Goal: Information Seeking & Learning: Learn about a topic

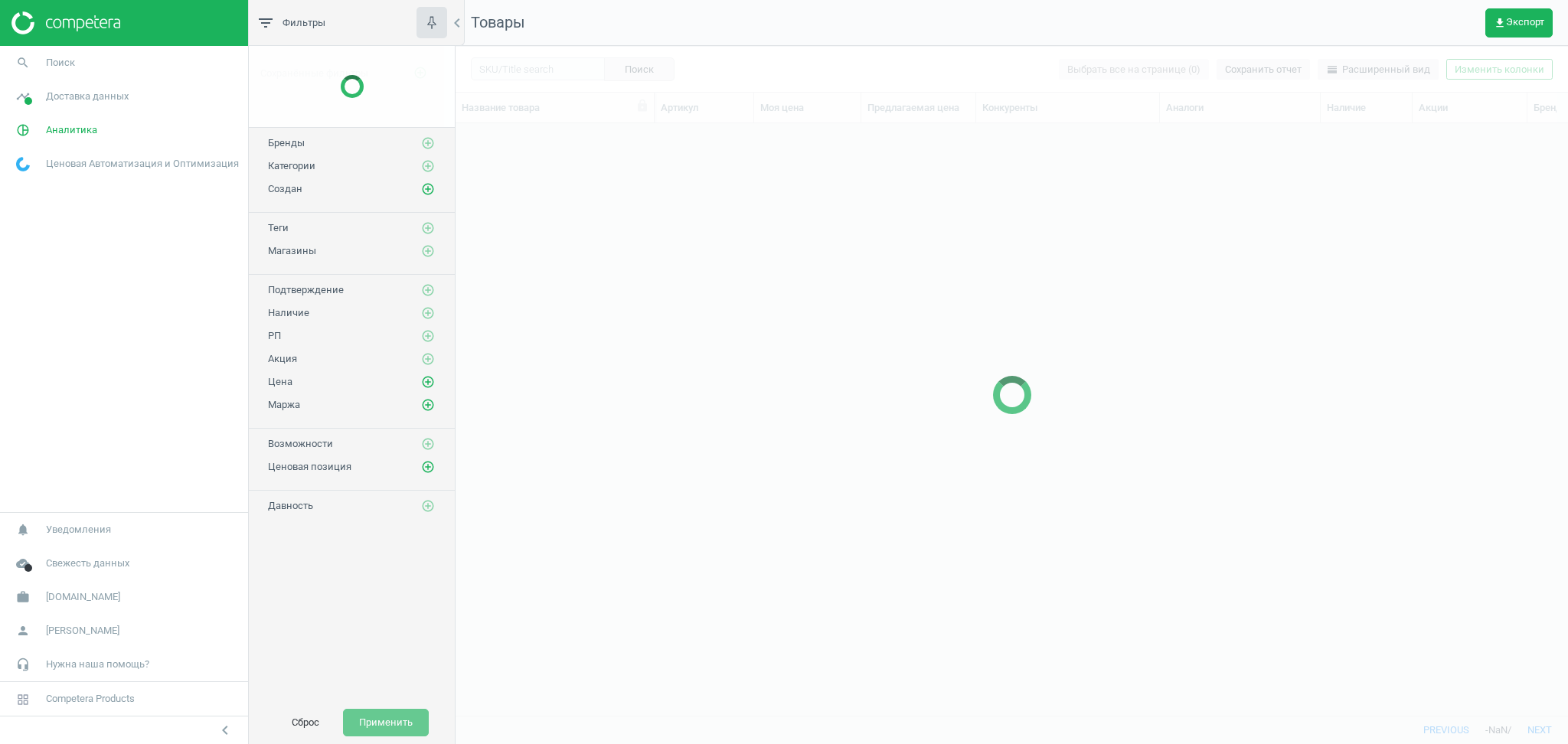
scroll to position [561, 1096]
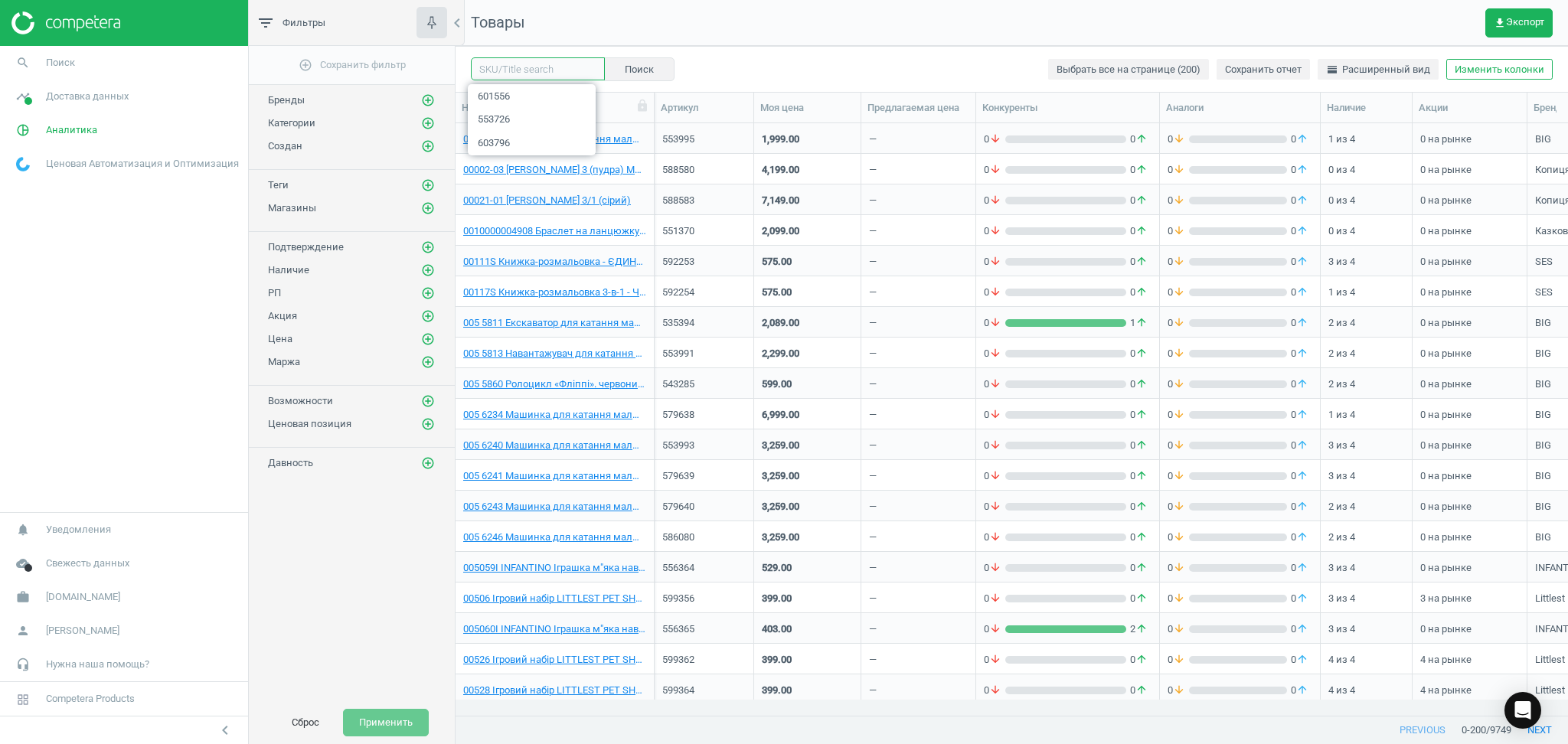
click at [561, 62] on input "text" at bounding box center [537, 69] width 134 height 23
paste input "567171"
type input "567171"
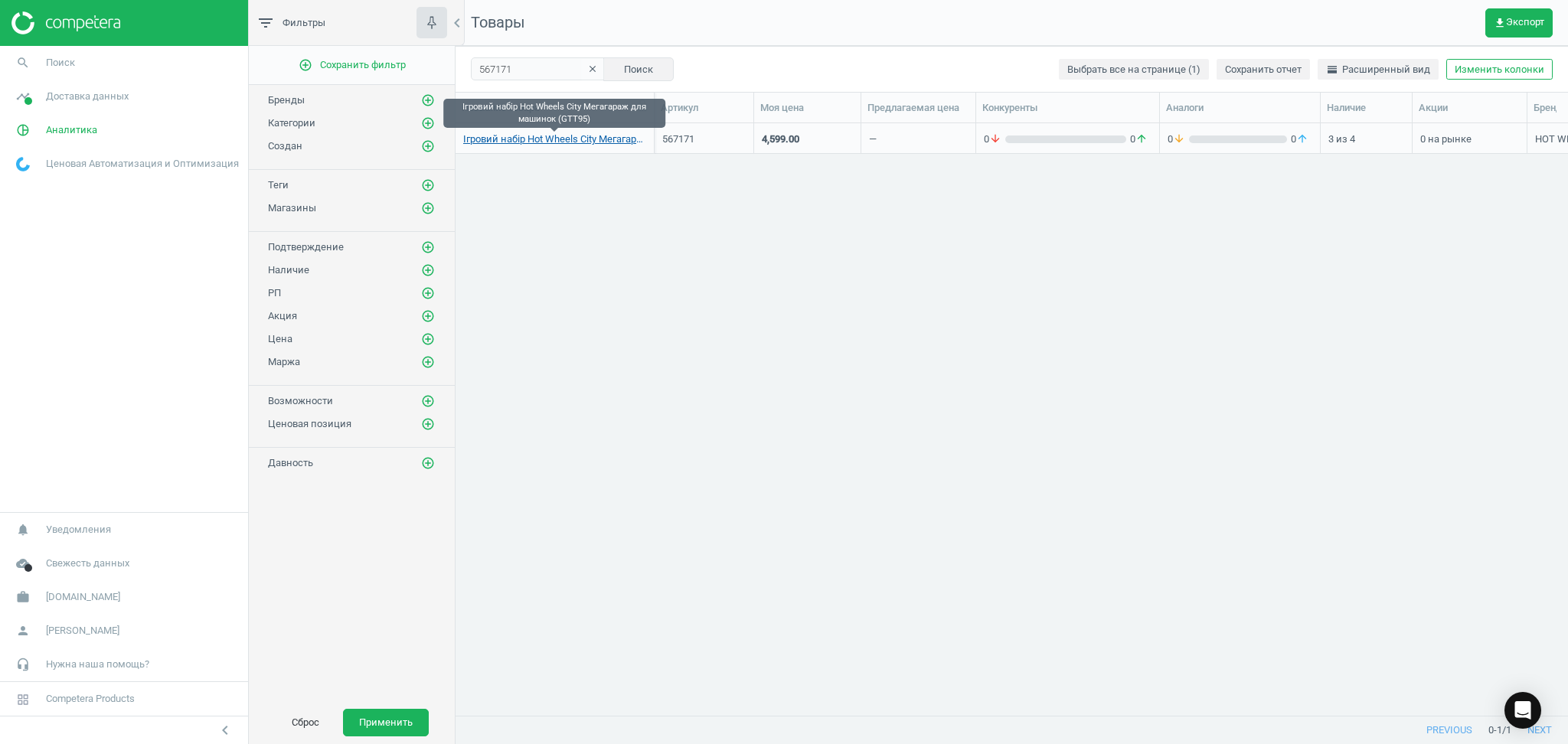
click at [542, 140] on link "Ігровий набір Hot Wheels City Мегагараж для машинок (GTT95)" at bounding box center [554, 139] width 183 height 14
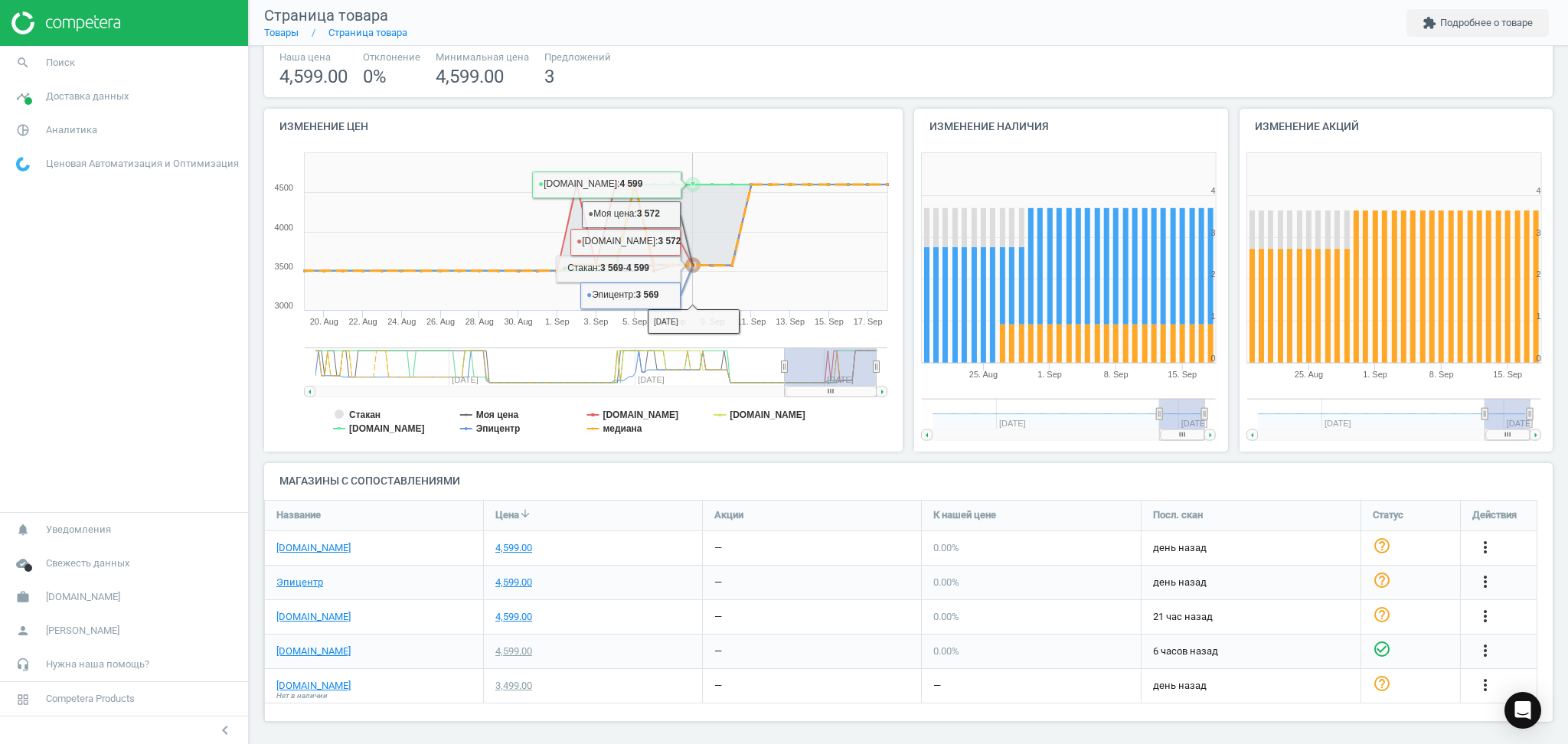
scroll to position [103, 0]
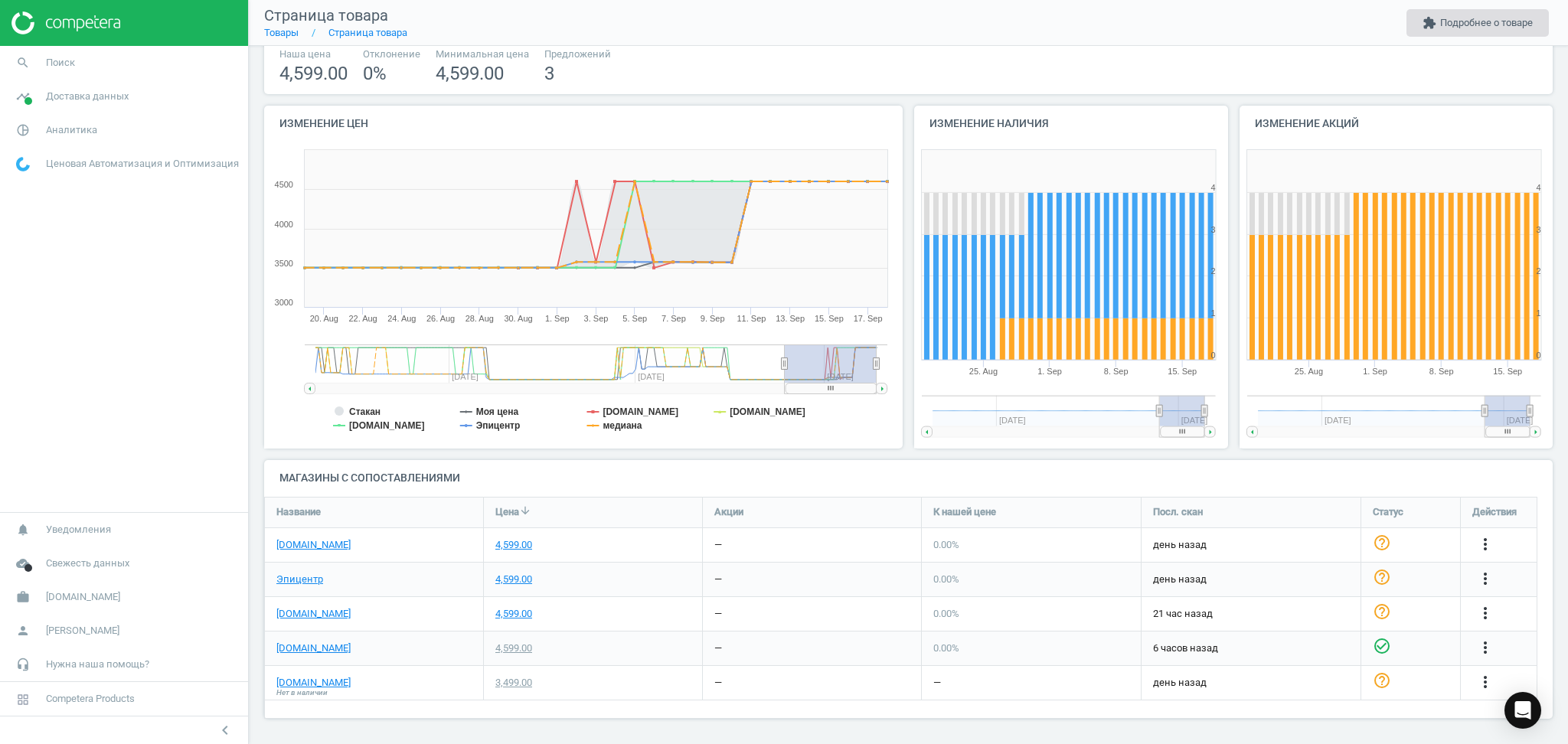
click at [1443, 23] on button "extension Подробнее о товаре" at bounding box center [1477, 23] width 142 height 27
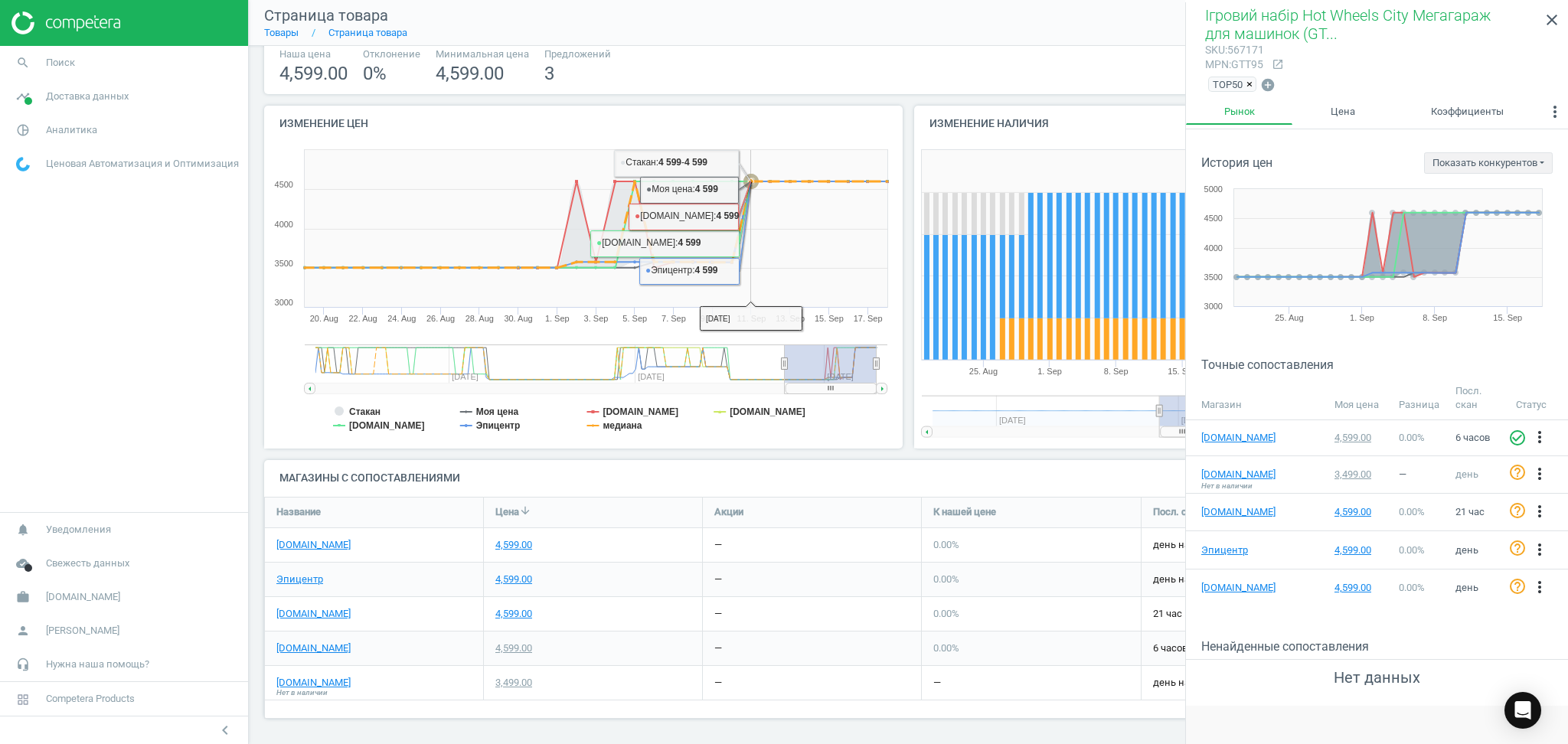
click at [750, 244] on rect at bounding box center [596, 228] width 582 height 157
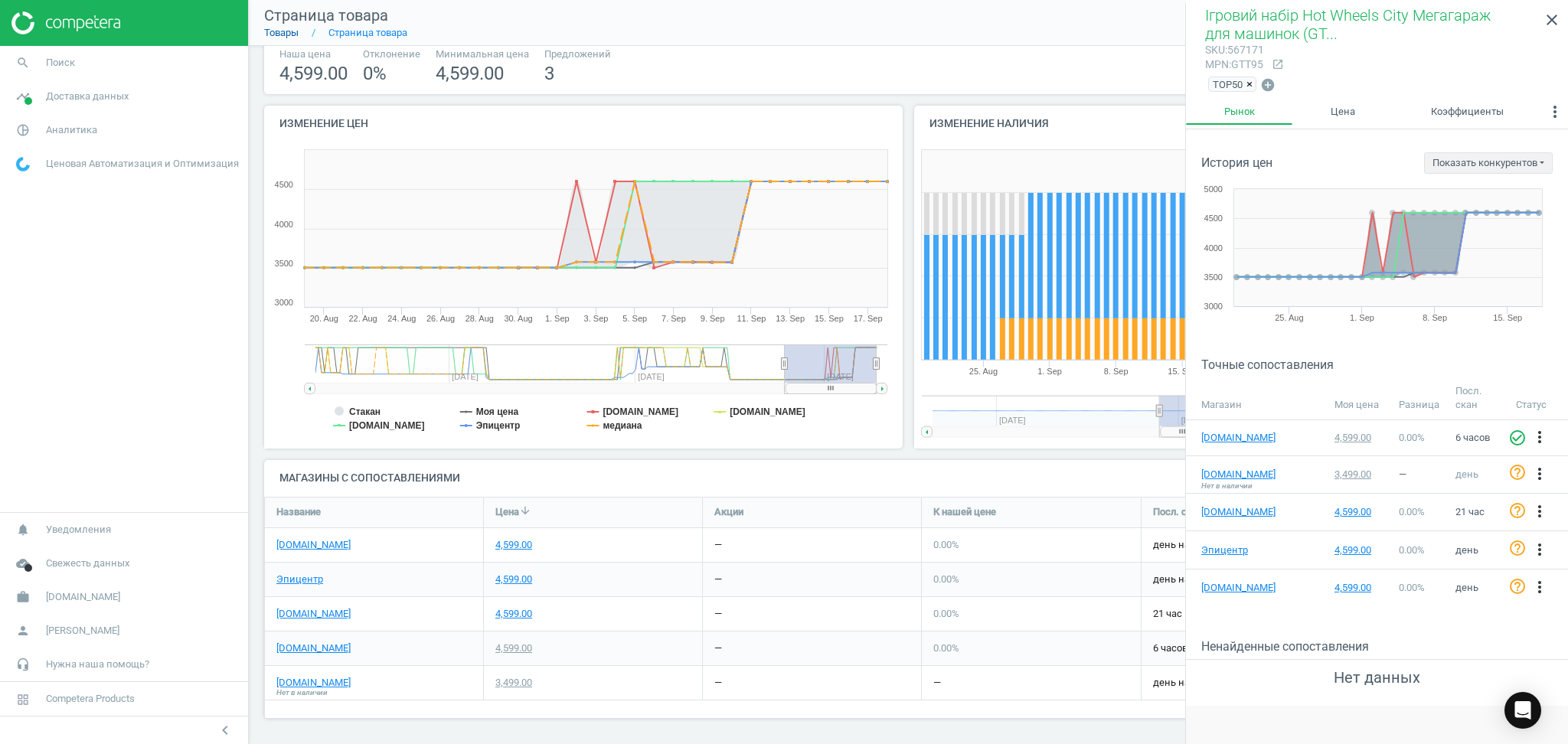
click at [277, 31] on link "Товары" at bounding box center [281, 32] width 34 height 11
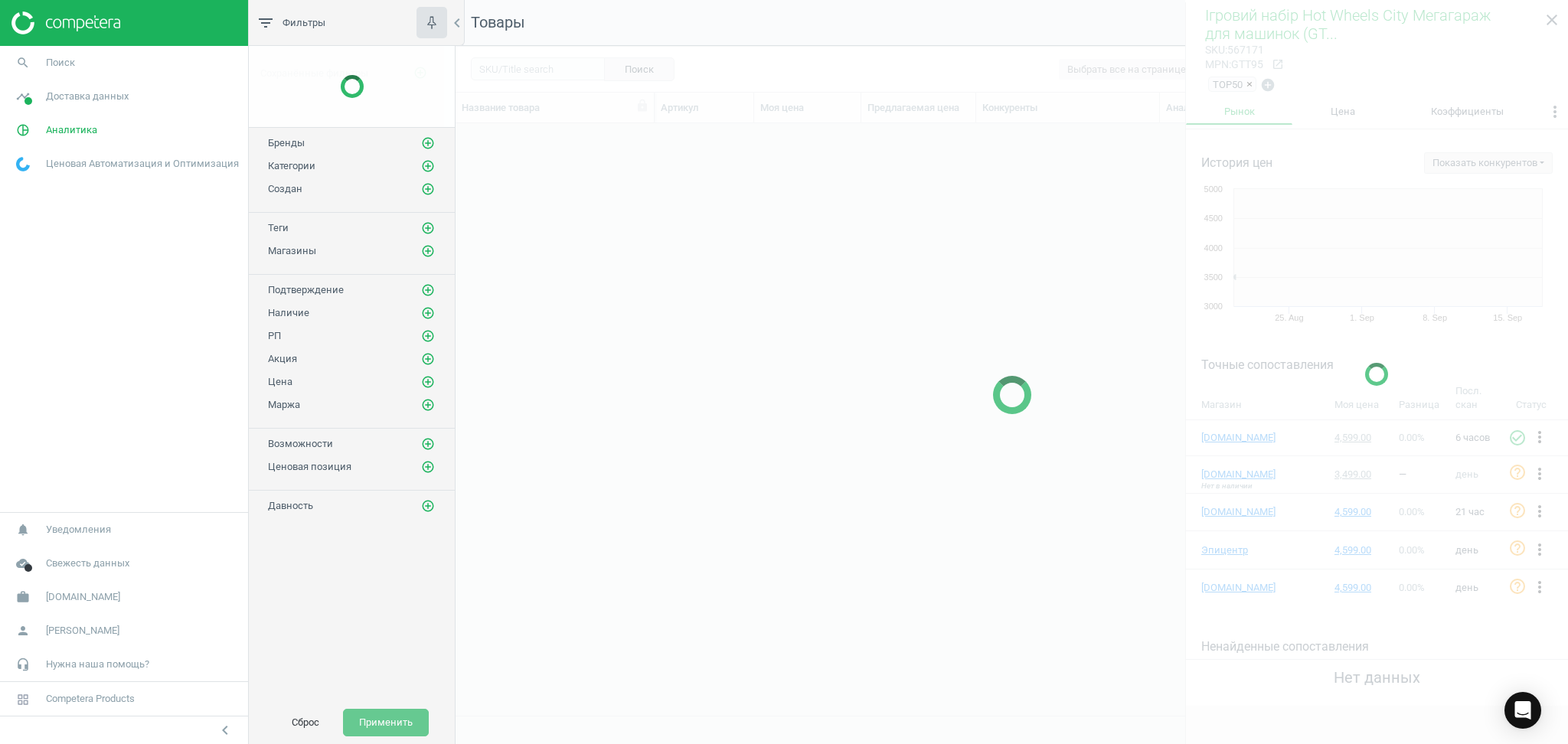
scroll to position [561, 1096]
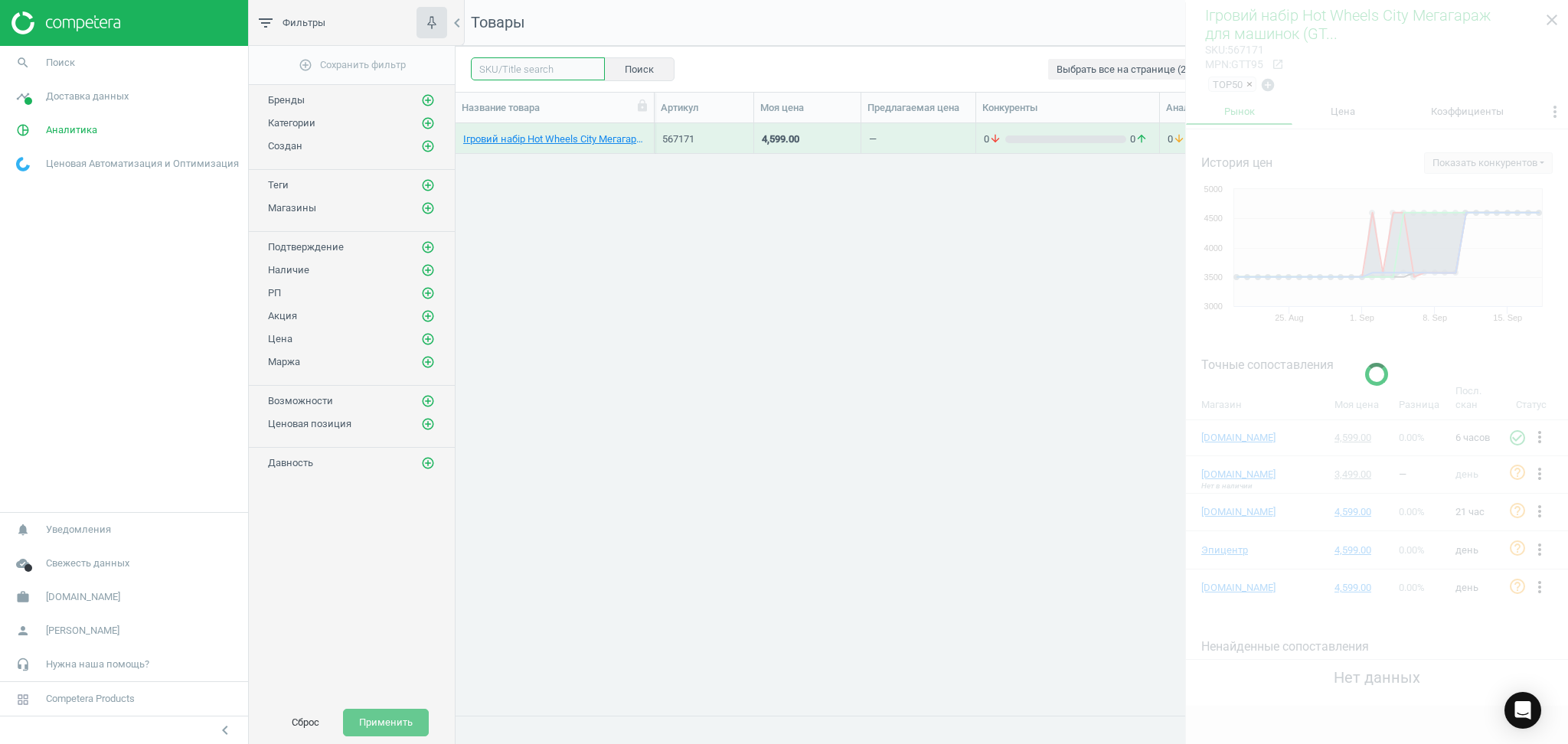
click at [523, 64] on input "text" at bounding box center [537, 69] width 134 height 23
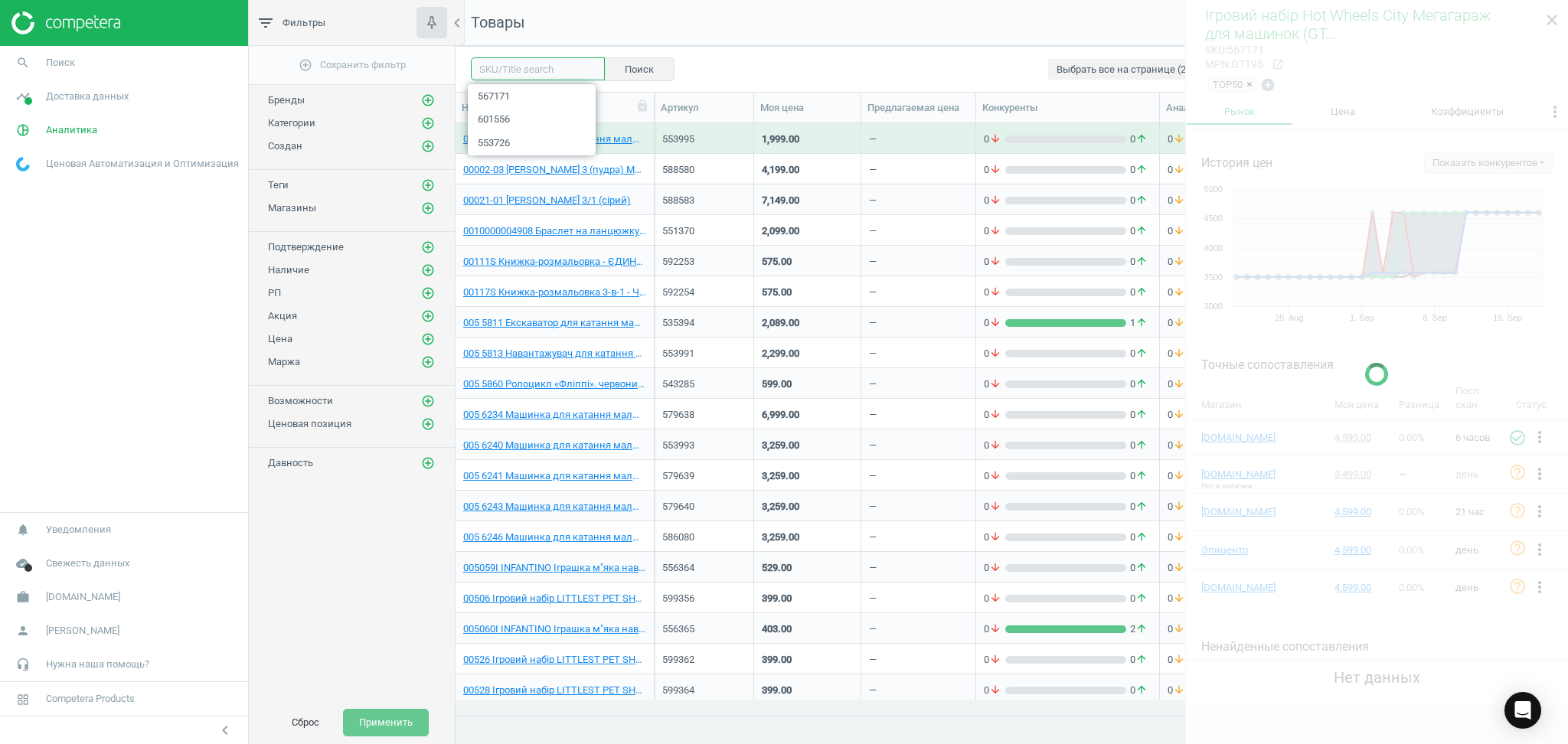
paste input "573575"
type input "573575"
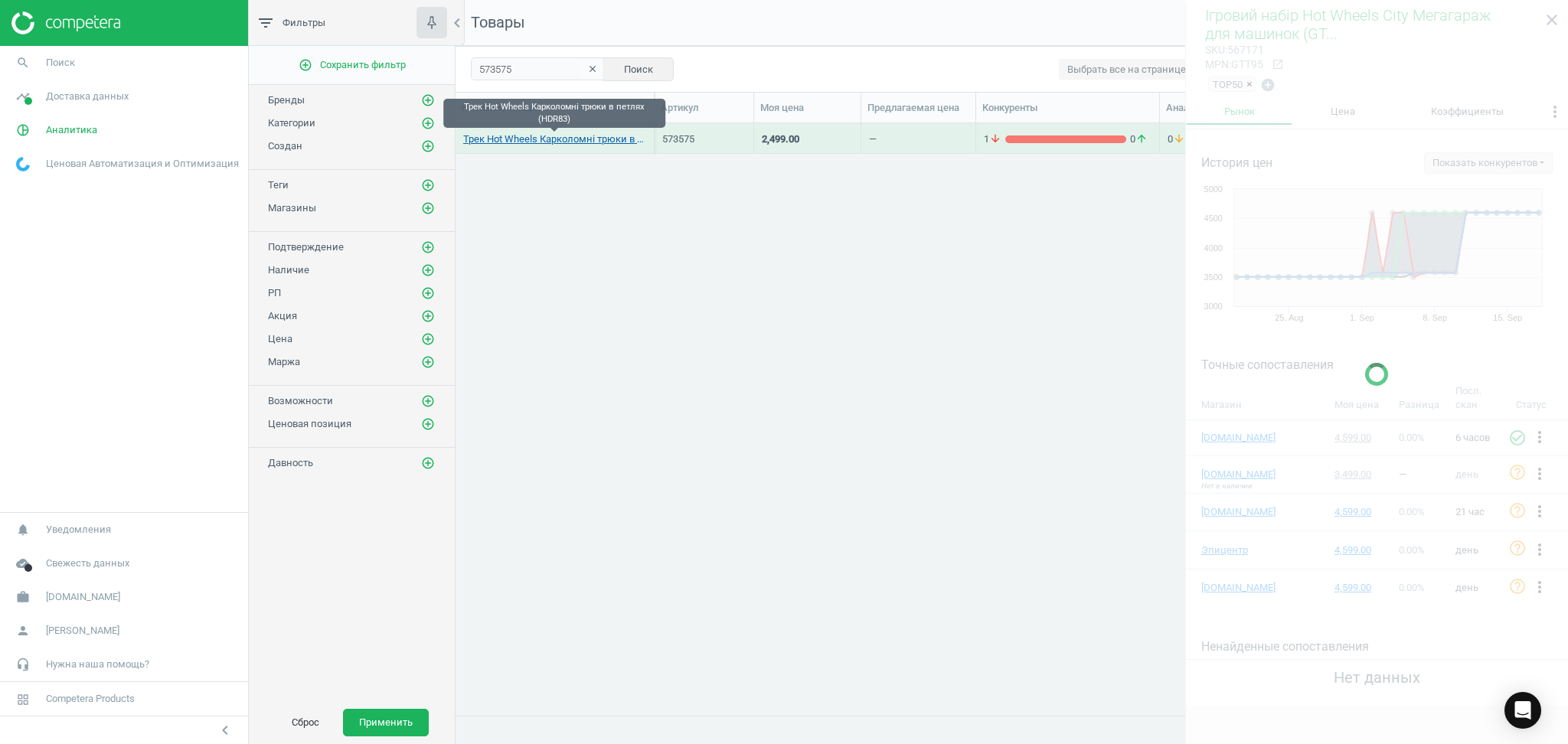
click at [564, 139] on link "Трек Hot Wheels Карколомні трюки в петлях (HDR83)" at bounding box center [554, 139] width 183 height 14
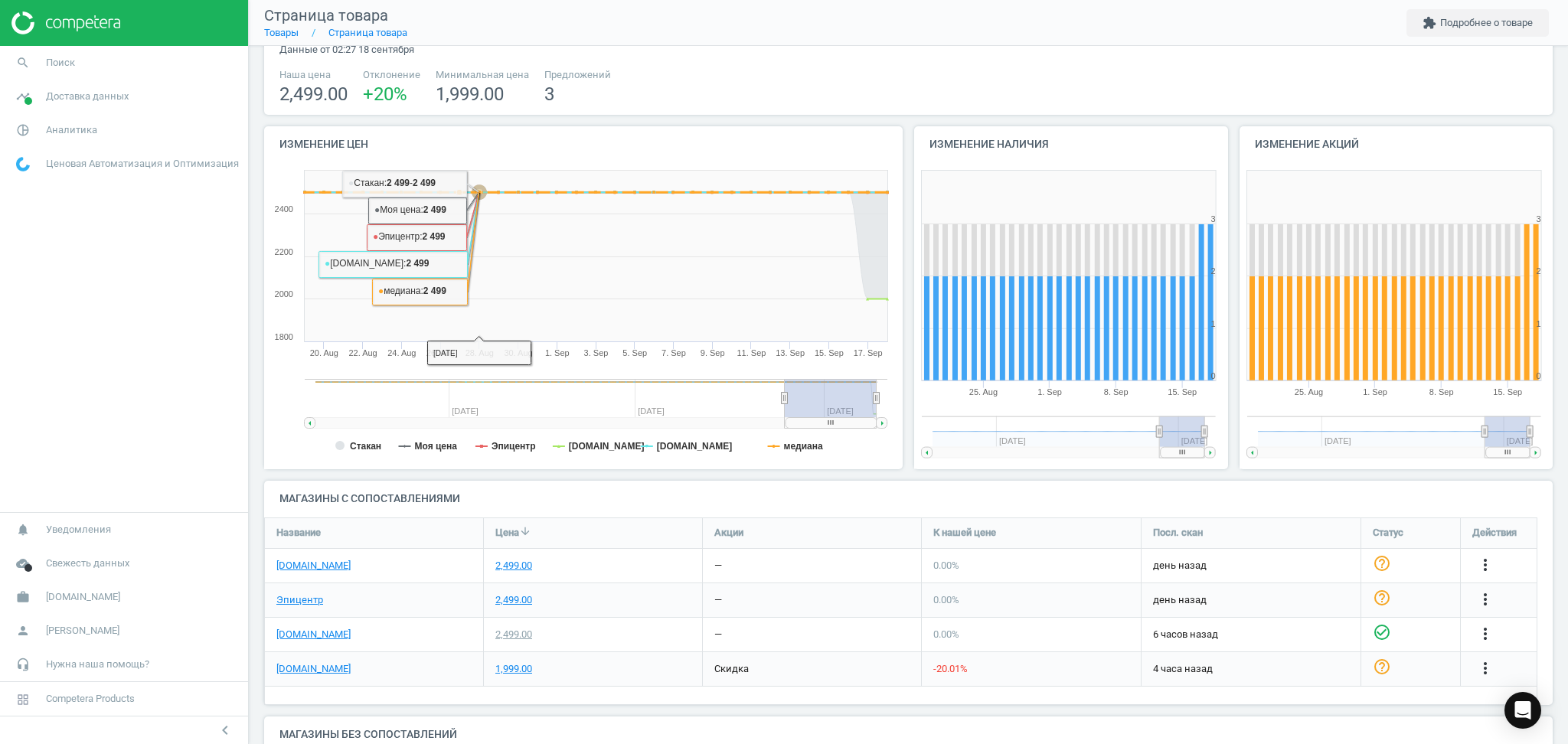
scroll to position [198, 0]
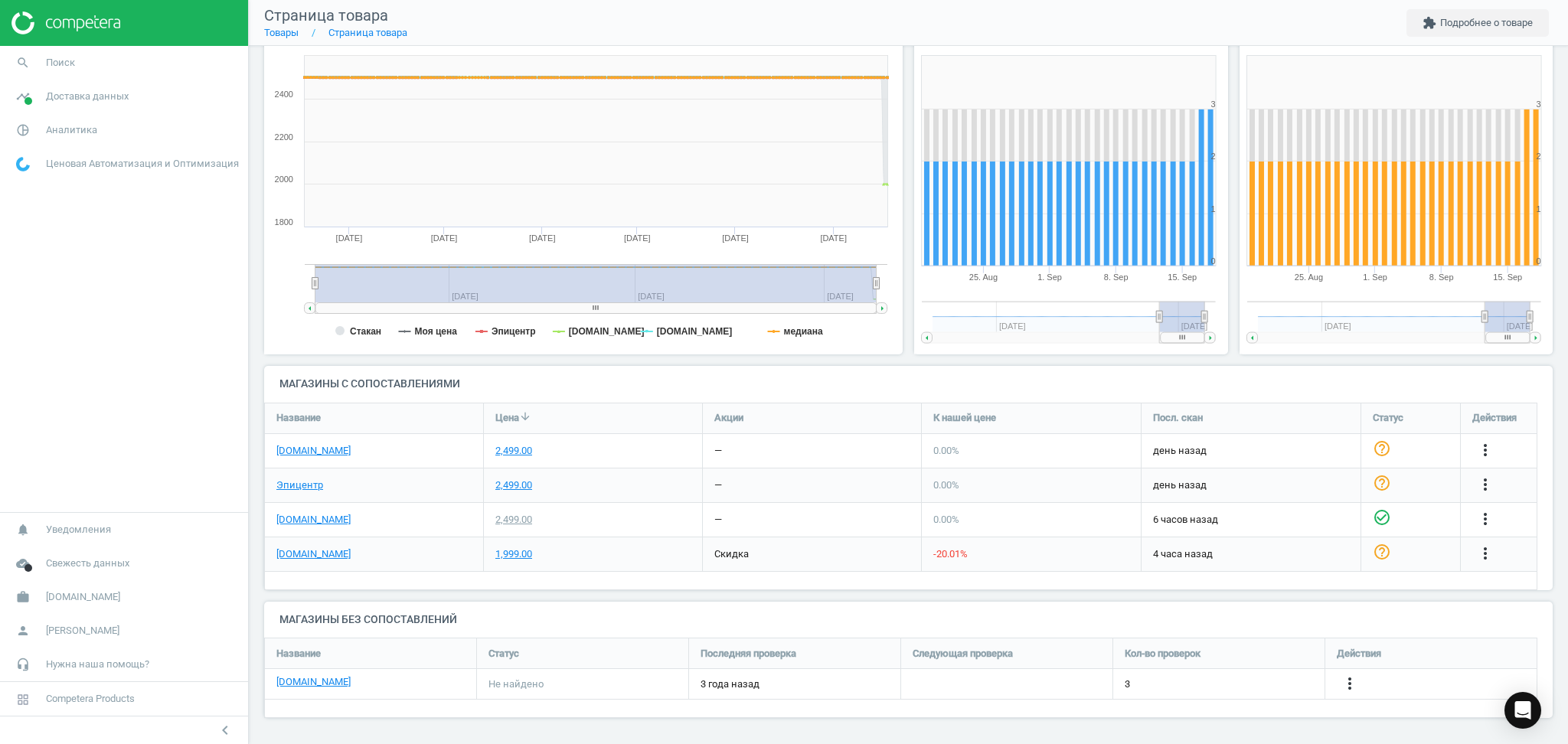
drag, startPoint x: 712, startPoint y: 286, endPoint x: 234, endPoint y: 288, distance: 478.0
click at [234, 288] on section "search Поиск timeline Доставка данных Обзор Сведения о сопоставлениях Сопоставл…" at bounding box center [784, 372] width 1568 height 744
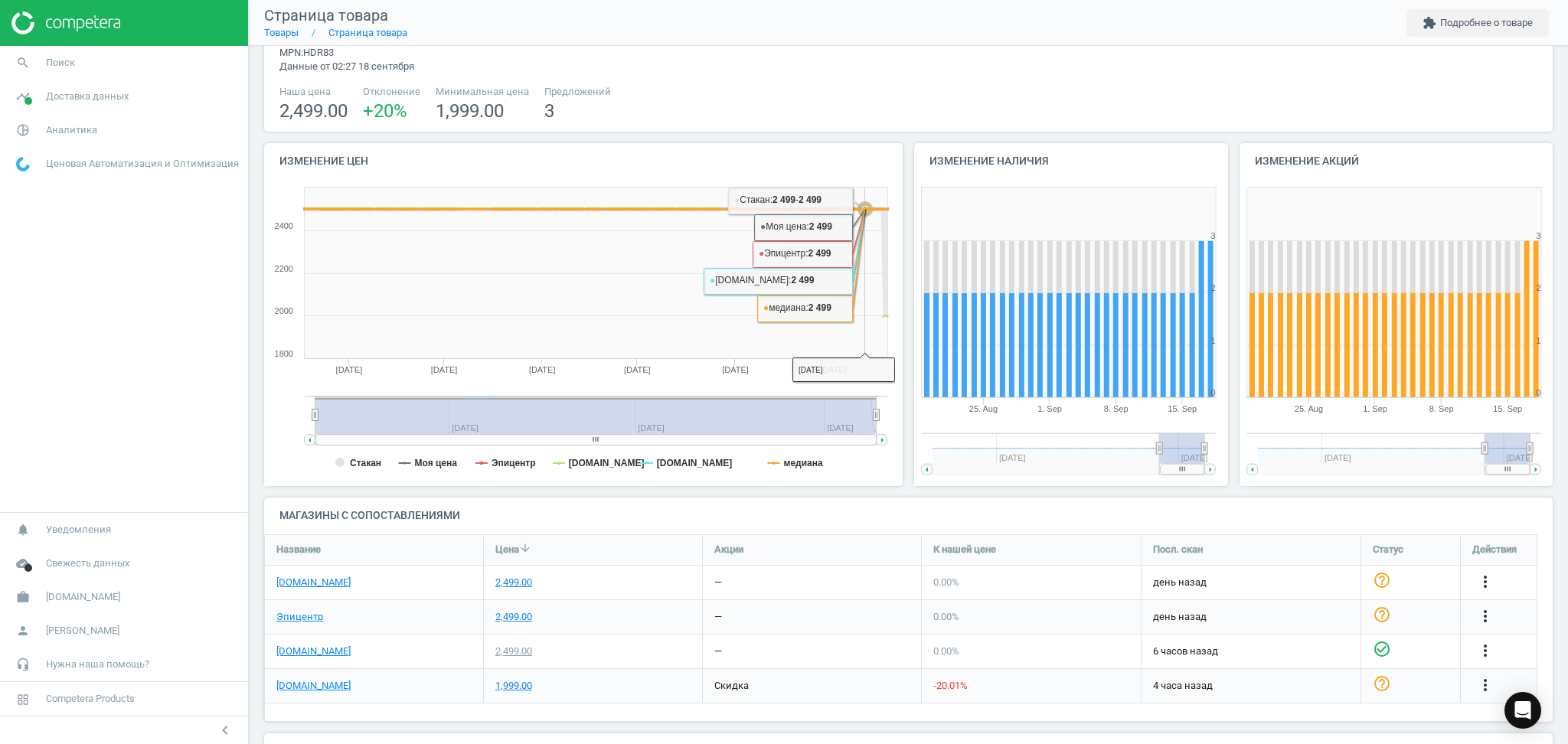
scroll to position [0, 0]
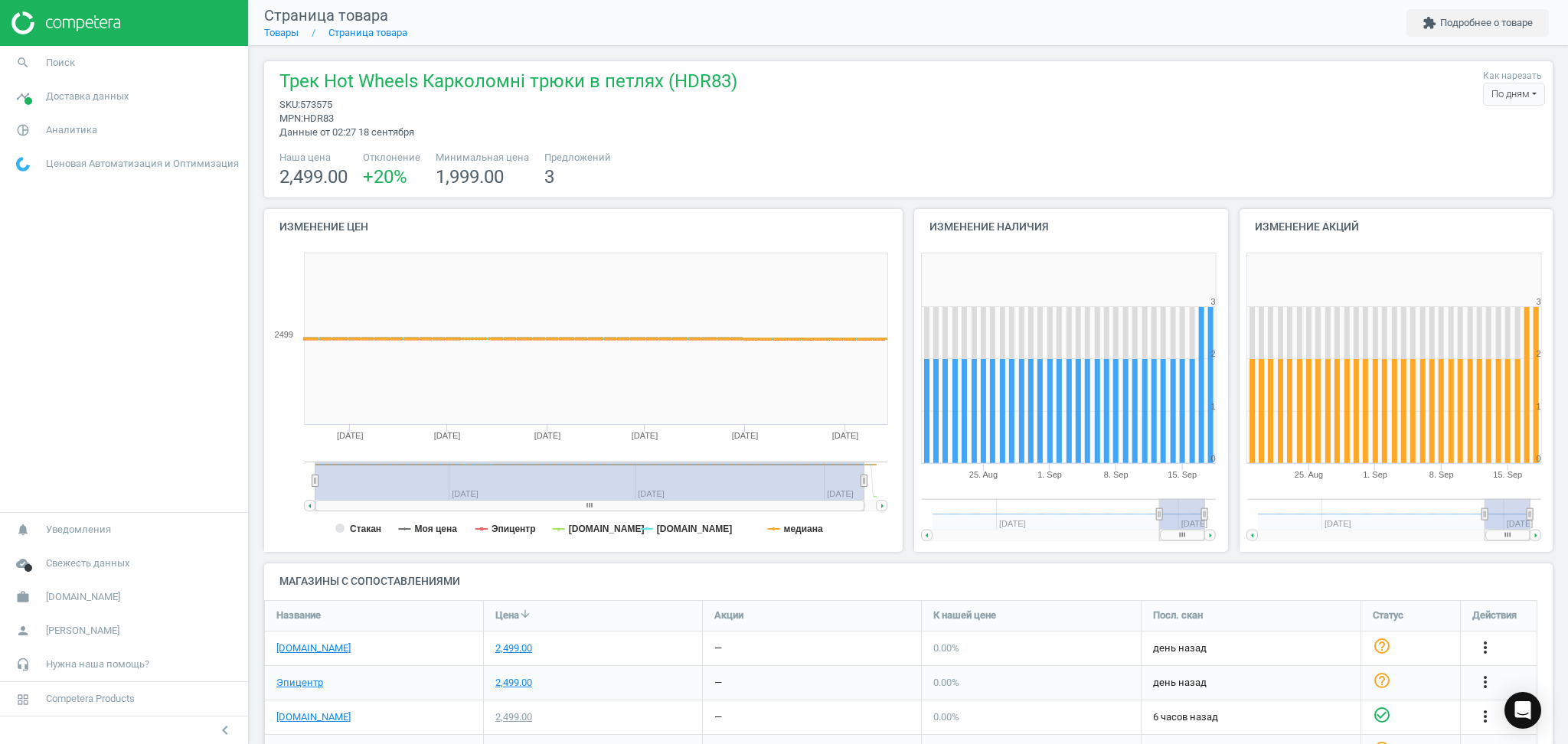
drag, startPoint x: 877, startPoint y: 480, endPoint x: 1221, endPoint y: 500, distance: 344.6
click at [1221, 500] on div "Изменение цен Created with Highstock 6.2.0 Стакан Моя цена Эпицентр [DOMAIN_NAM…" at bounding box center [908, 386] width 1300 height 354
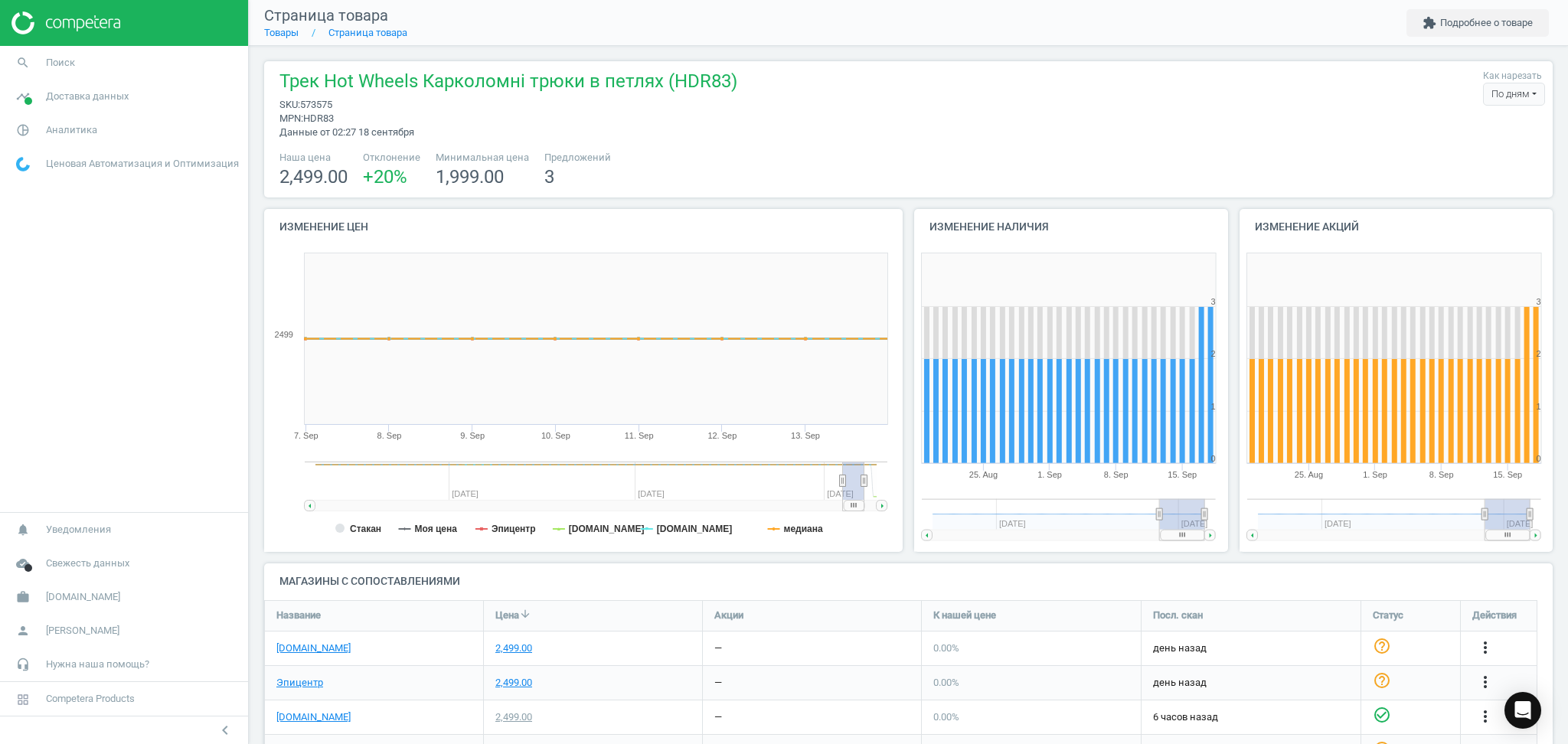
drag, startPoint x: 316, startPoint y: 479, endPoint x: 873, endPoint y: 478, distance: 557.0
click at [873, 478] on g at bounding box center [596, 486] width 582 height 49
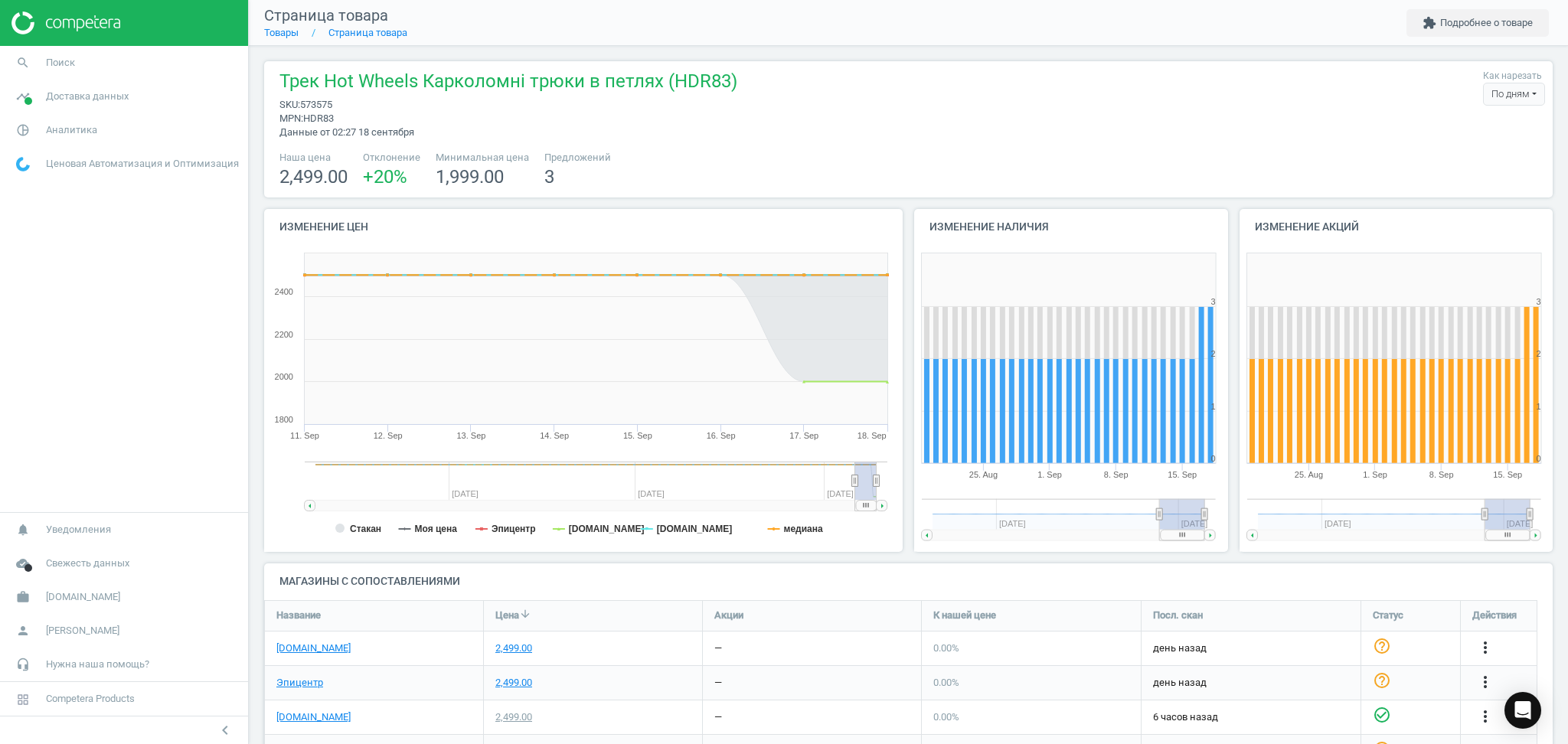
drag, startPoint x: 848, startPoint y: 507, endPoint x: 874, endPoint y: 475, distance: 41.2
click at [881, 505] on g at bounding box center [595, 505] width 582 height 10
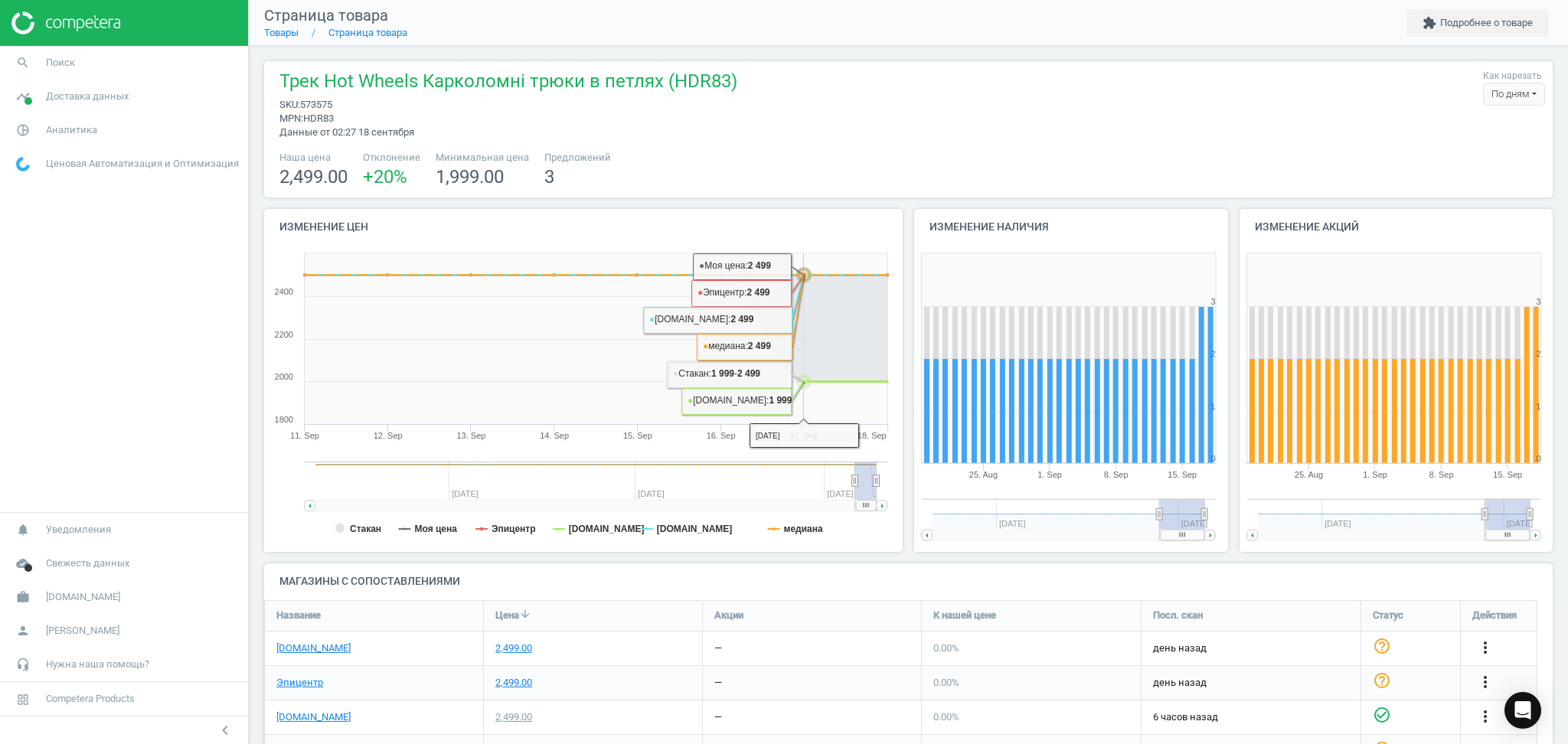
click at [817, 381] on icon at bounding box center [846, 381] width 98 height 0
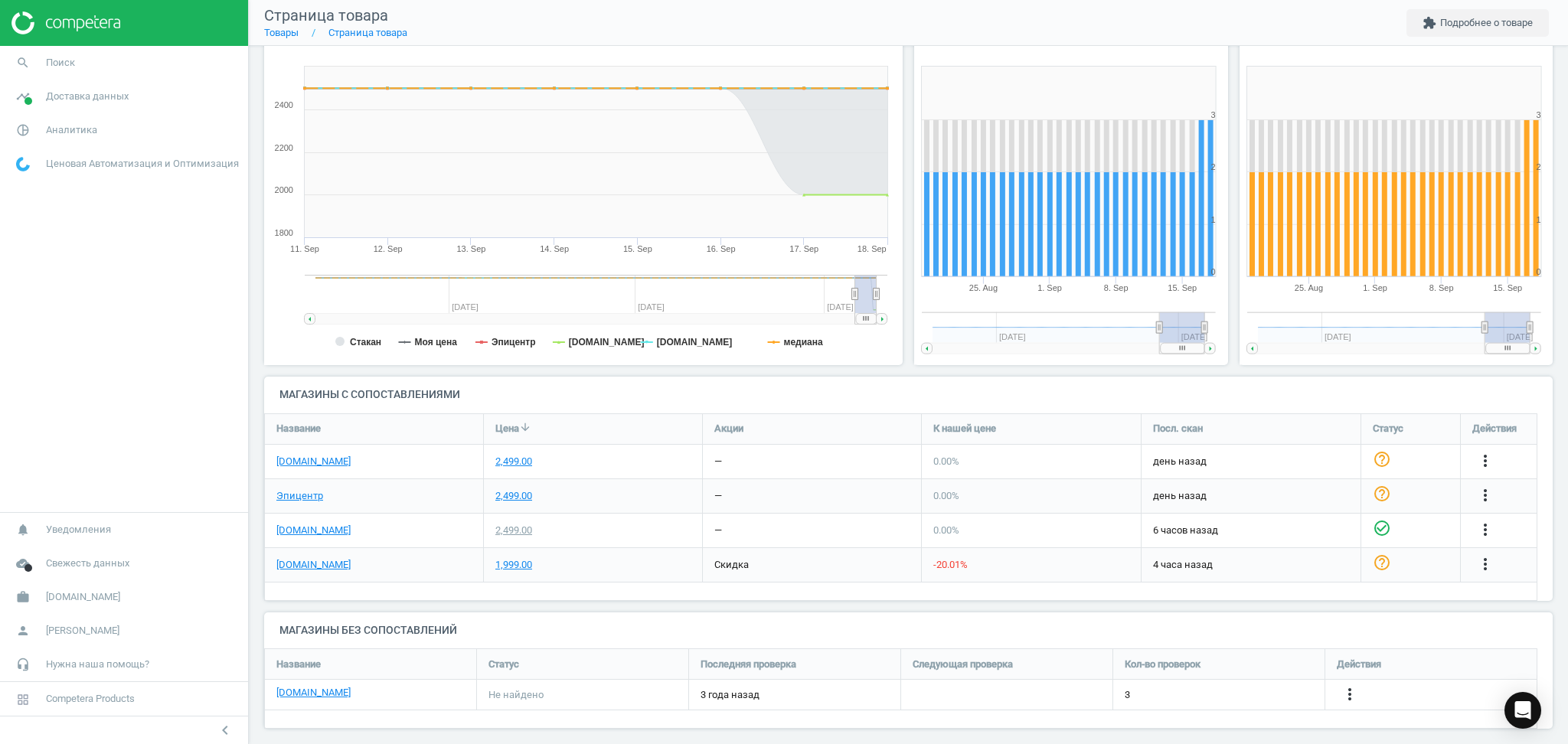
scroll to position [198, 0]
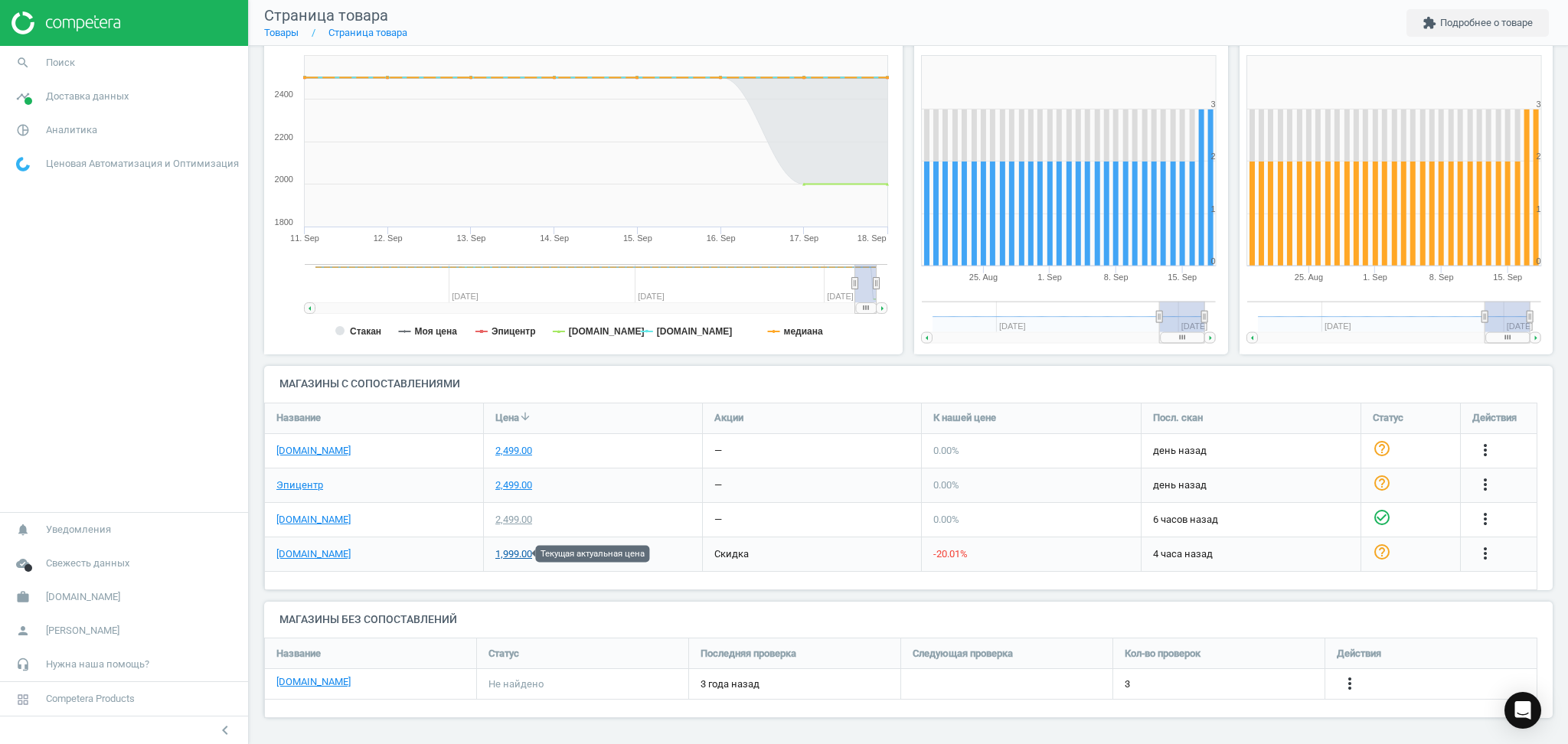
click at [512, 553] on div "1,999.00" at bounding box center [513, 554] width 37 height 14
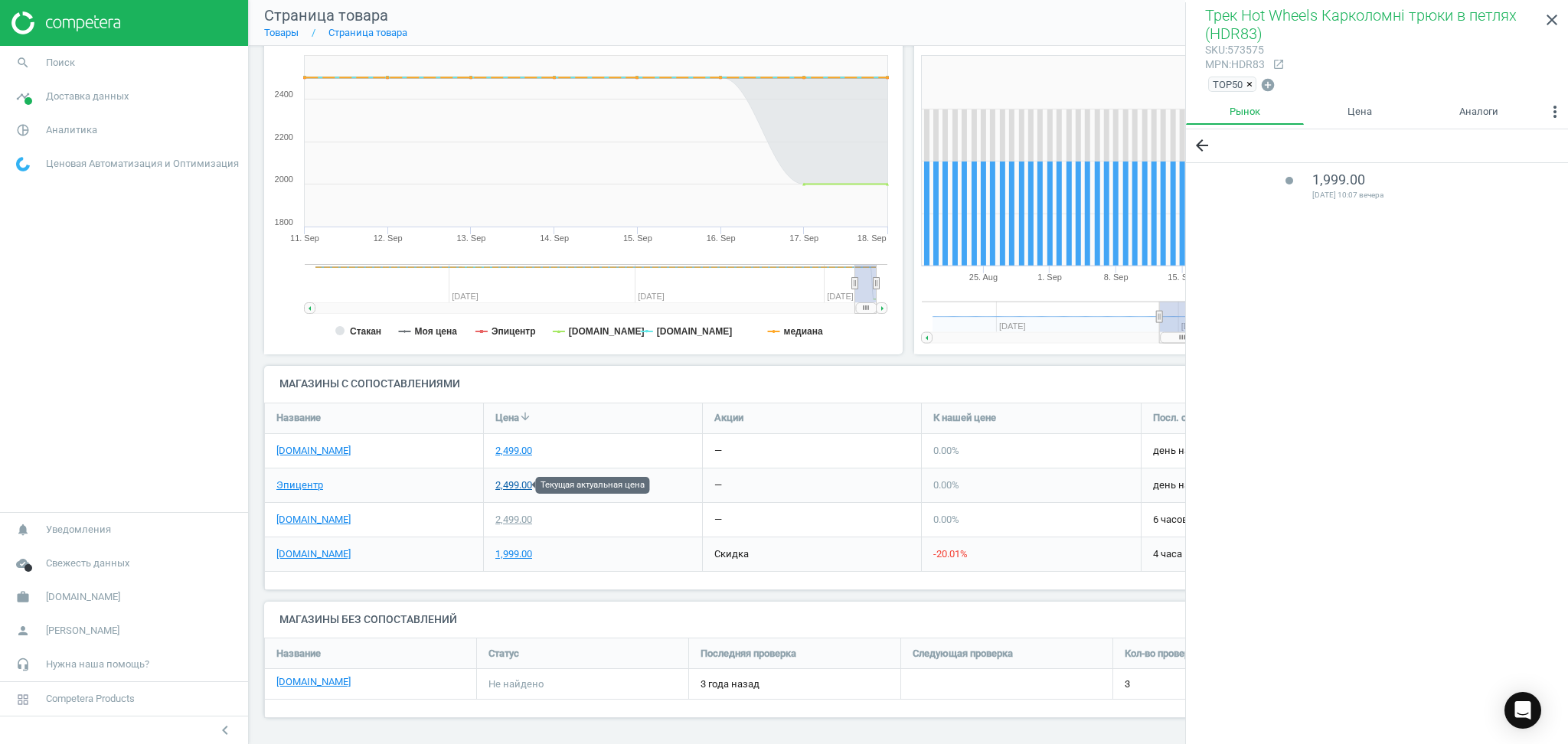
click at [516, 481] on div "2,499.00" at bounding box center [513, 485] width 37 height 14
click at [294, 487] on link "Эпицентр" at bounding box center [299, 485] width 46 height 14
click at [300, 444] on link "[DOMAIN_NAME]" at bounding box center [313, 451] width 74 height 14
click at [294, 550] on link "[DOMAIN_NAME]" at bounding box center [313, 554] width 74 height 14
click at [515, 549] on div "1,999.00" at bounding box center [513, 554] width 37 height 14
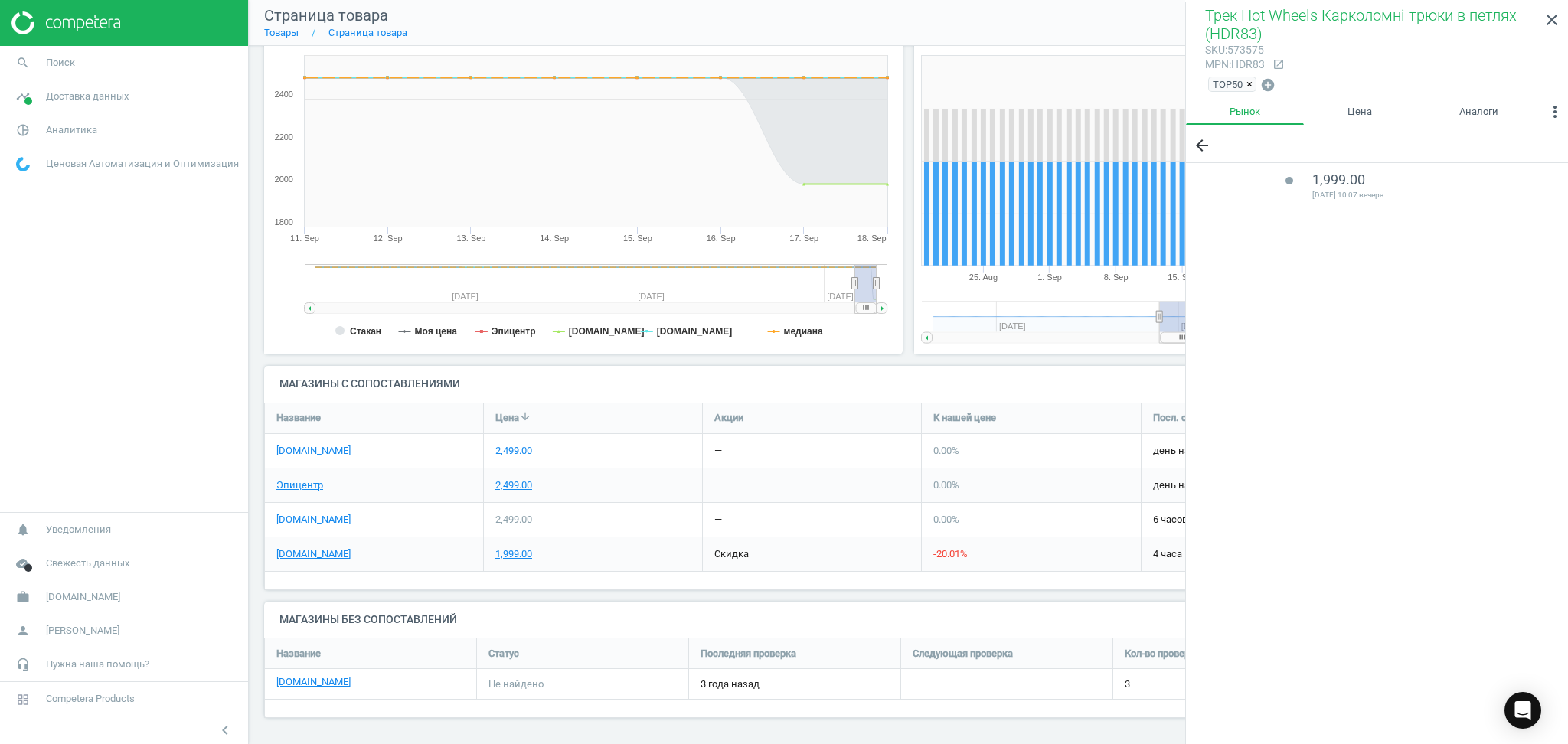
click at [1453, 383] on div "arrow_back lens 1,999.00 [DATE] 10:07 вечера" at bounding box center [1376, 438] width 382 height 617
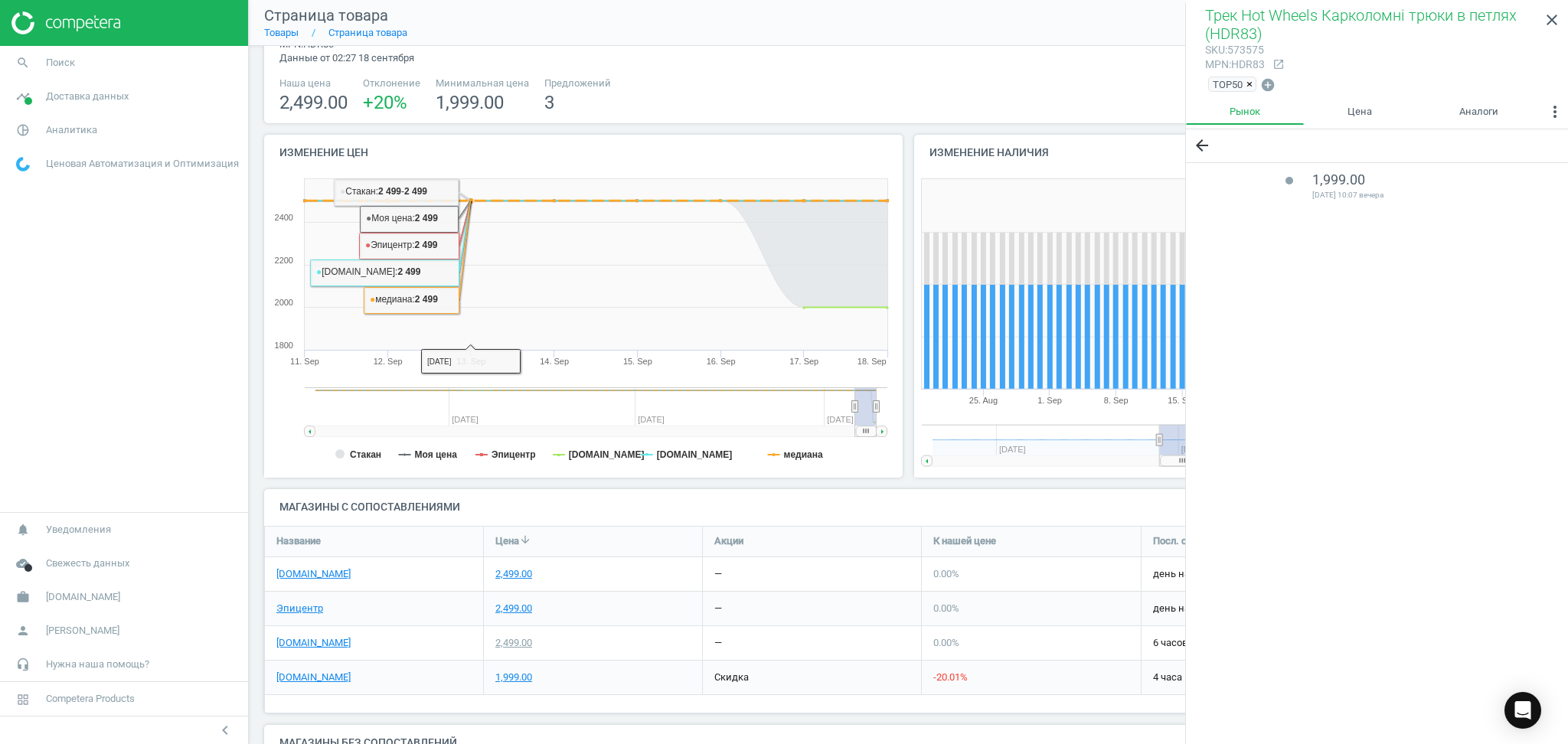
scroll to position [0, 0]
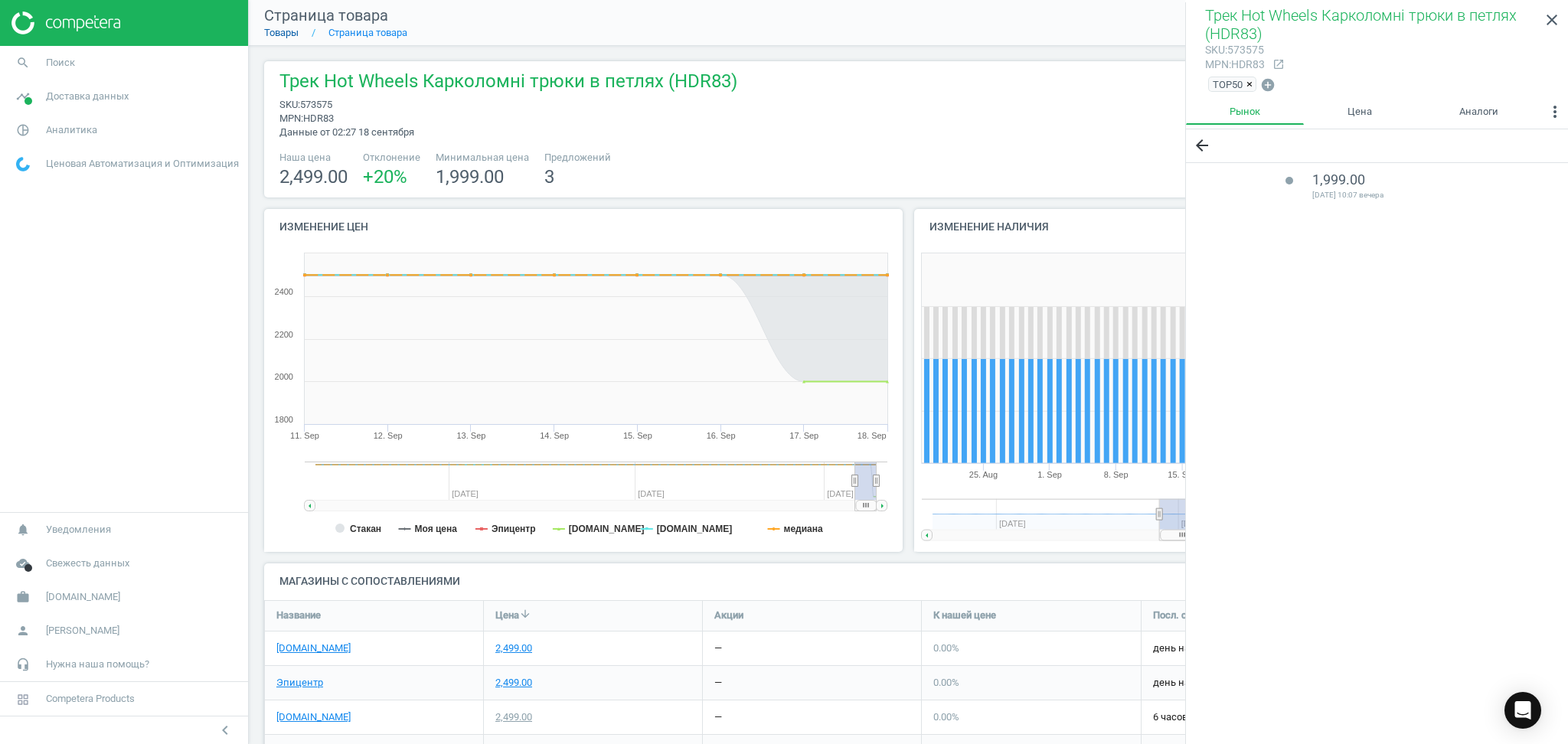
click at [277, 30] on link "Товары" at bounding box center [281, 32] width 34 height 11
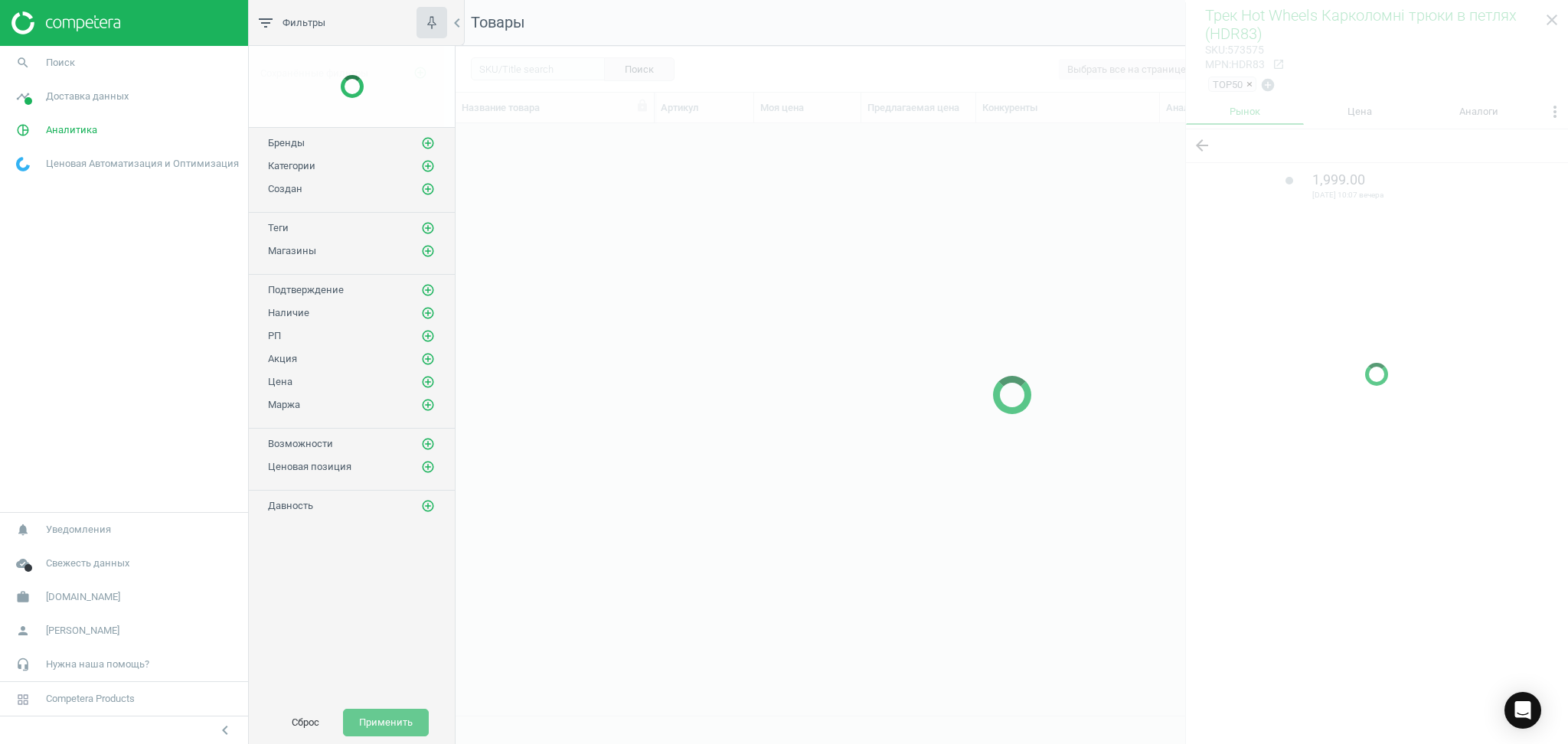
scroll to position [561, 1096]
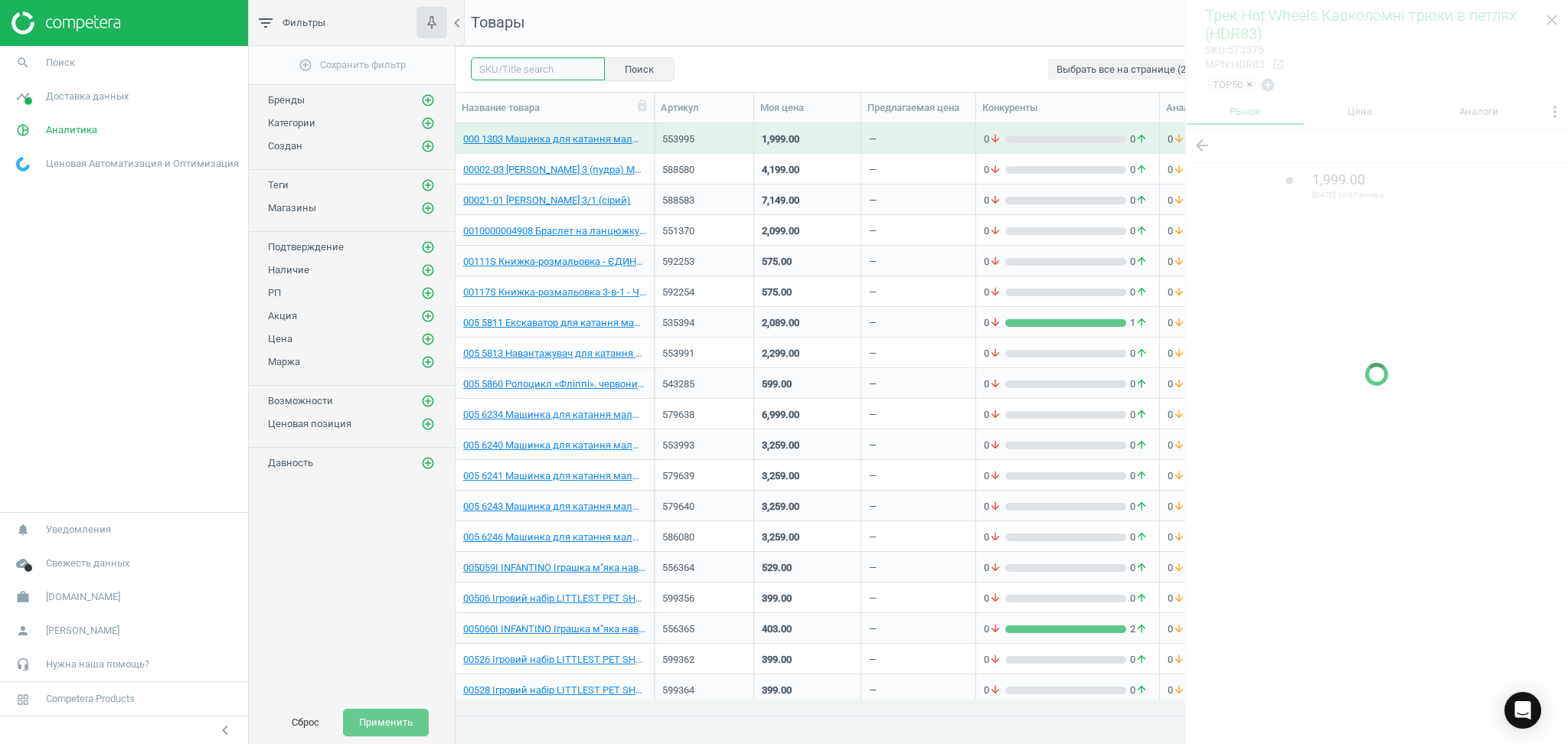
click at [516, 66] on input "text" at bounding box center [537, 69] width 134 height 23
paste input "567171"
type input "567171"
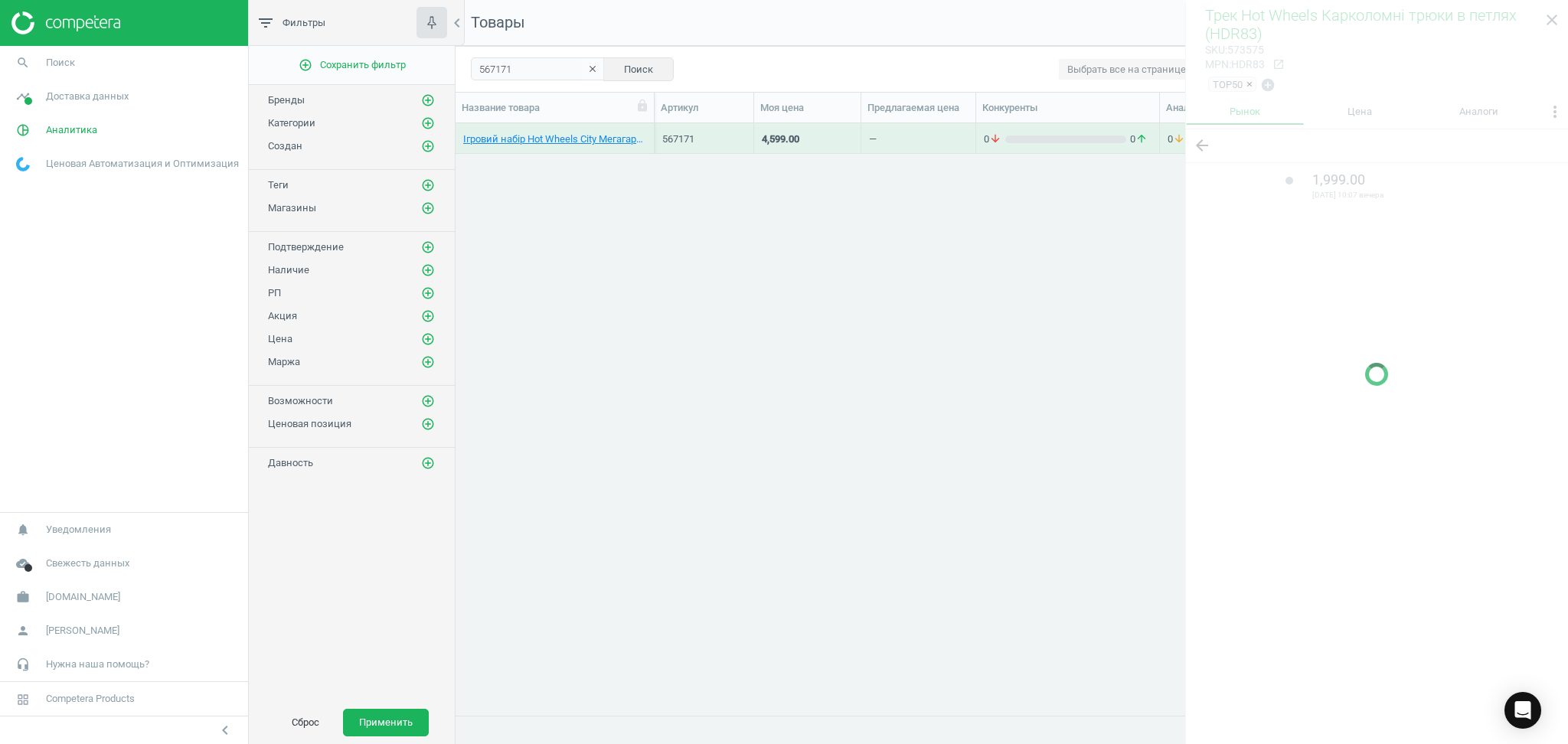
click at [1550, 18] on div at bounding box center [1376, 374] width 383 height 744
click at [900, 140] on div "—" at bounding box center [918, 138] width 98 height 27
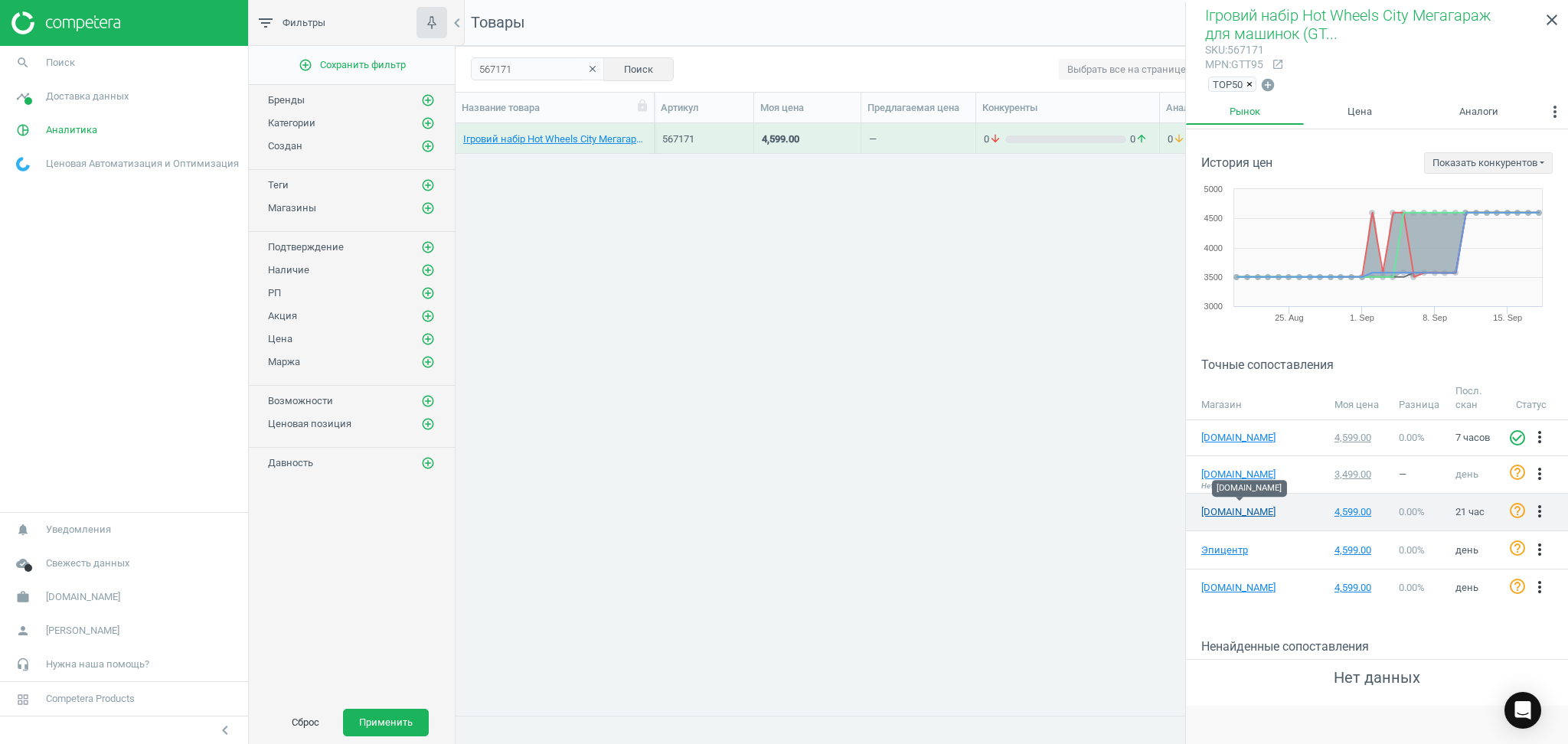
click at [1231, 506] on link "[DOMAIN_NAME]" at bounding box center [1238, 512] width 77 height 14
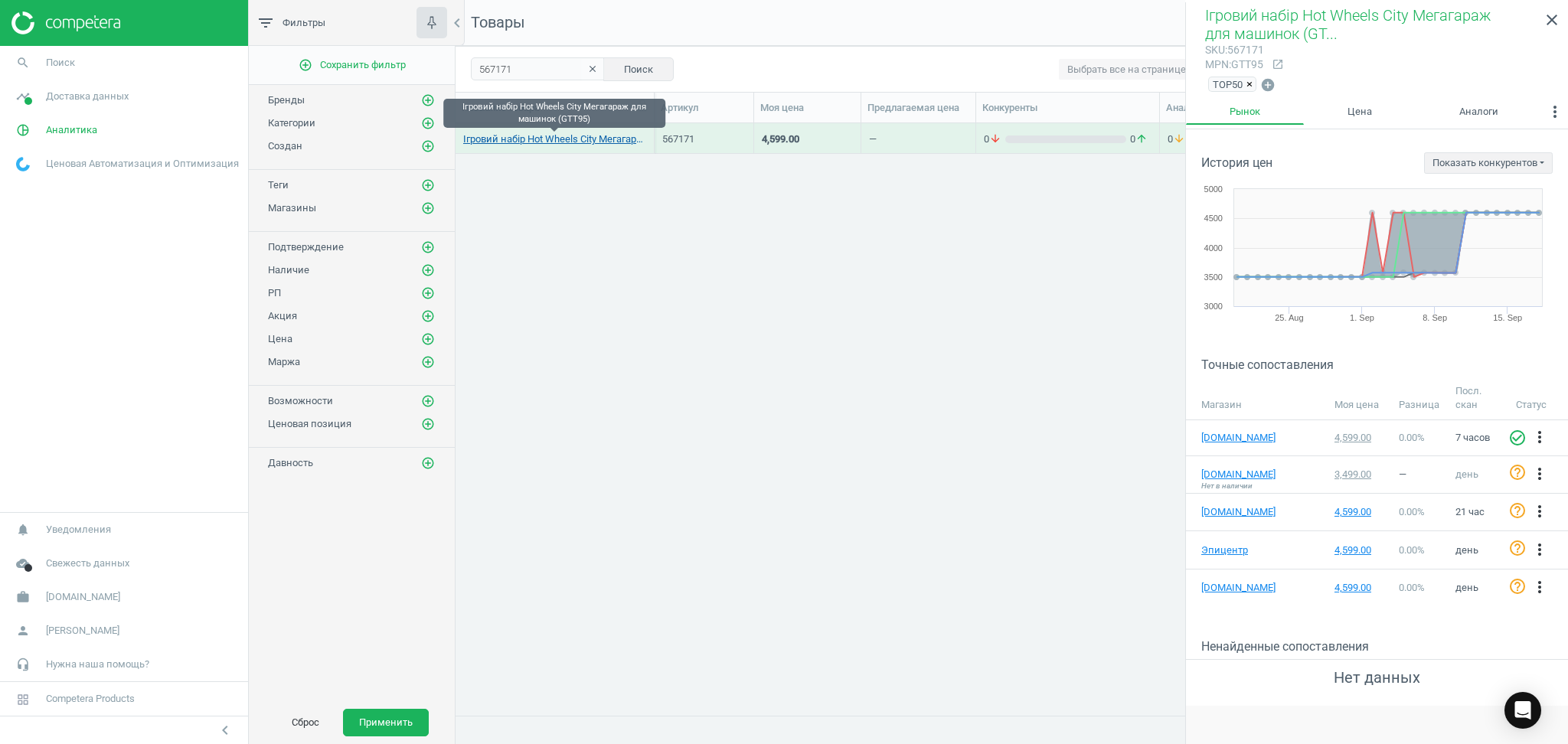
click at [579, 142] on link "Ігровий набір Hot Wheels City Мегагараж для машинок (GTT95)" at bounding box center [554, 139] width 183 height 14
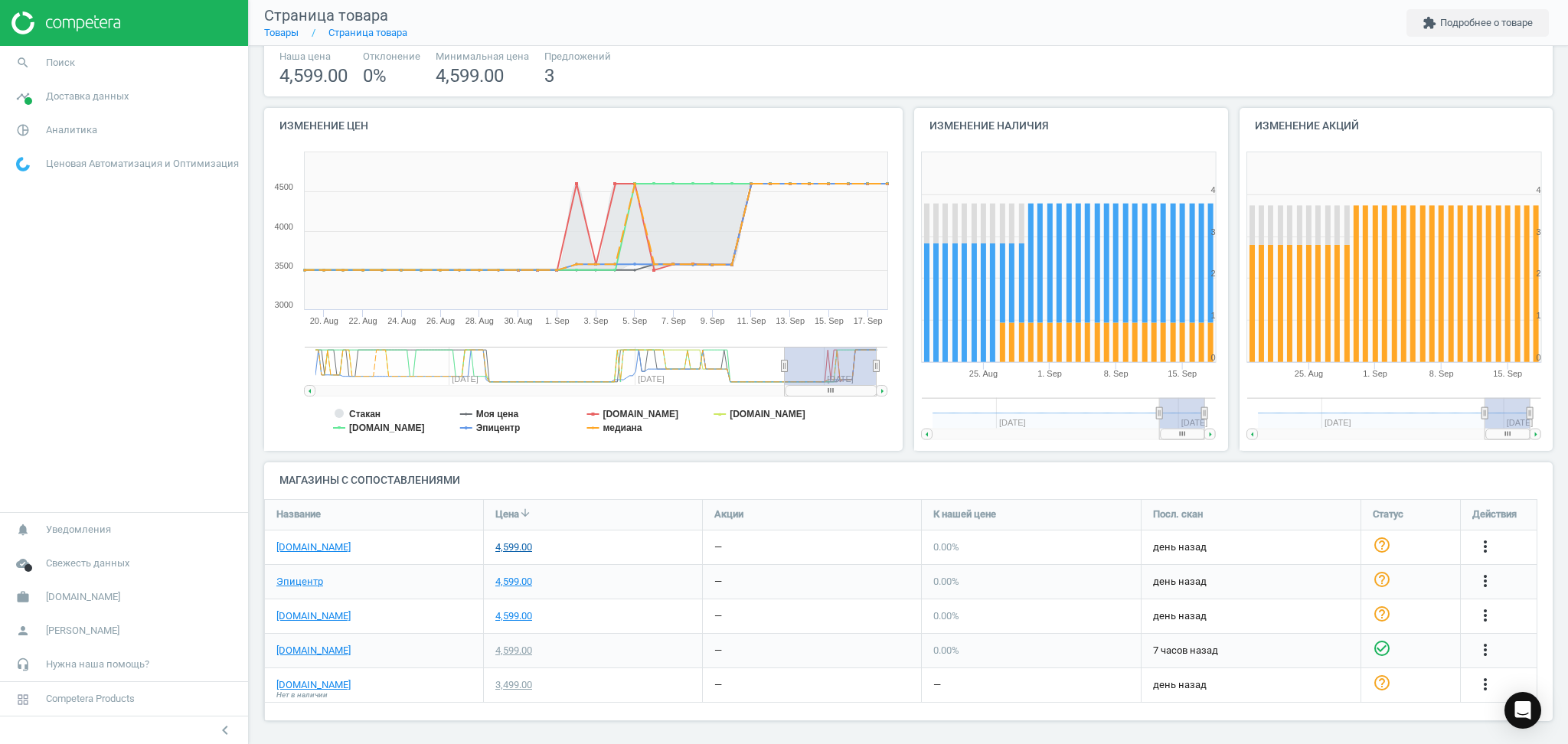
scroll to position [103, 0]
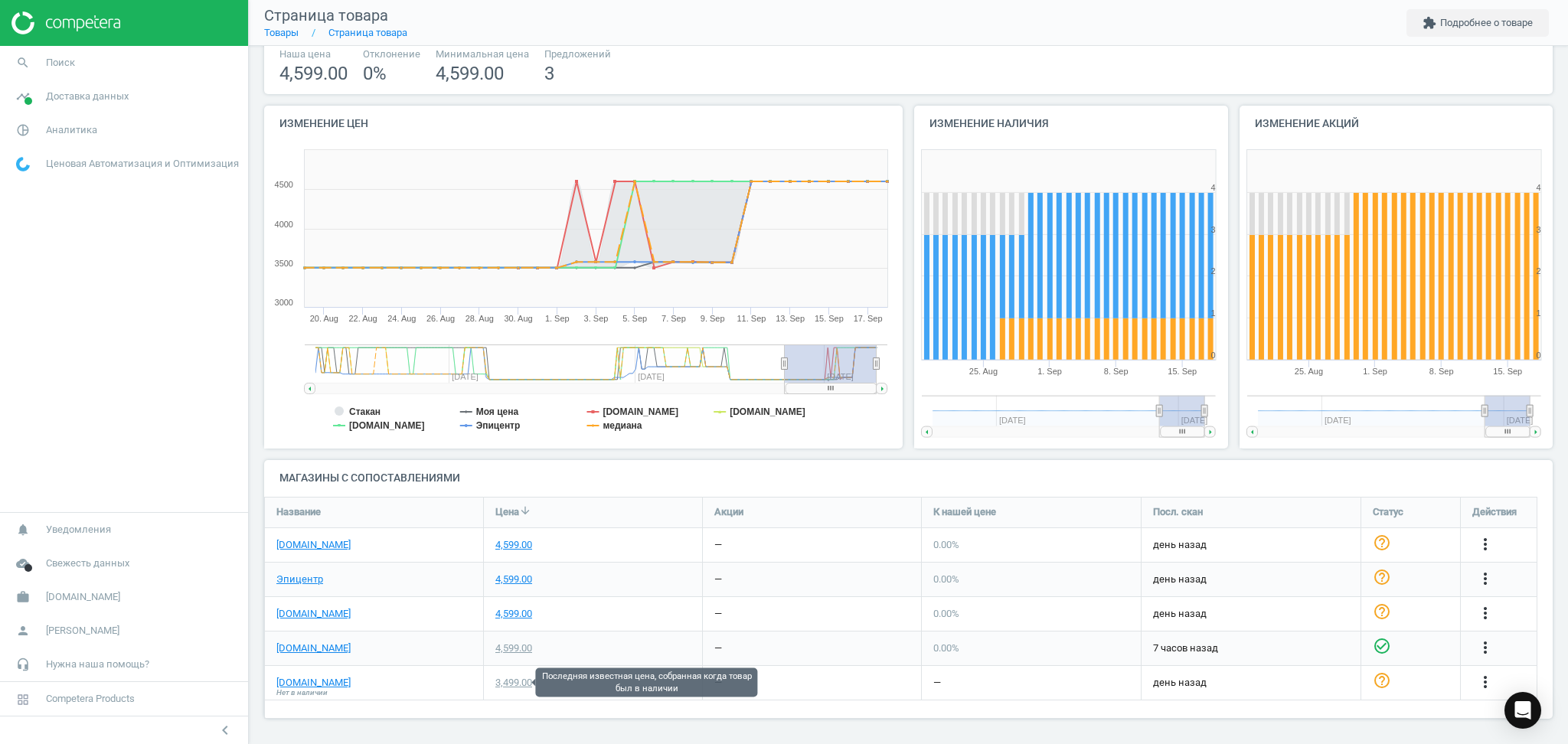
click at [511, 680] on div "3,499.00" at bounding box center [513, 682] width 37 height 14
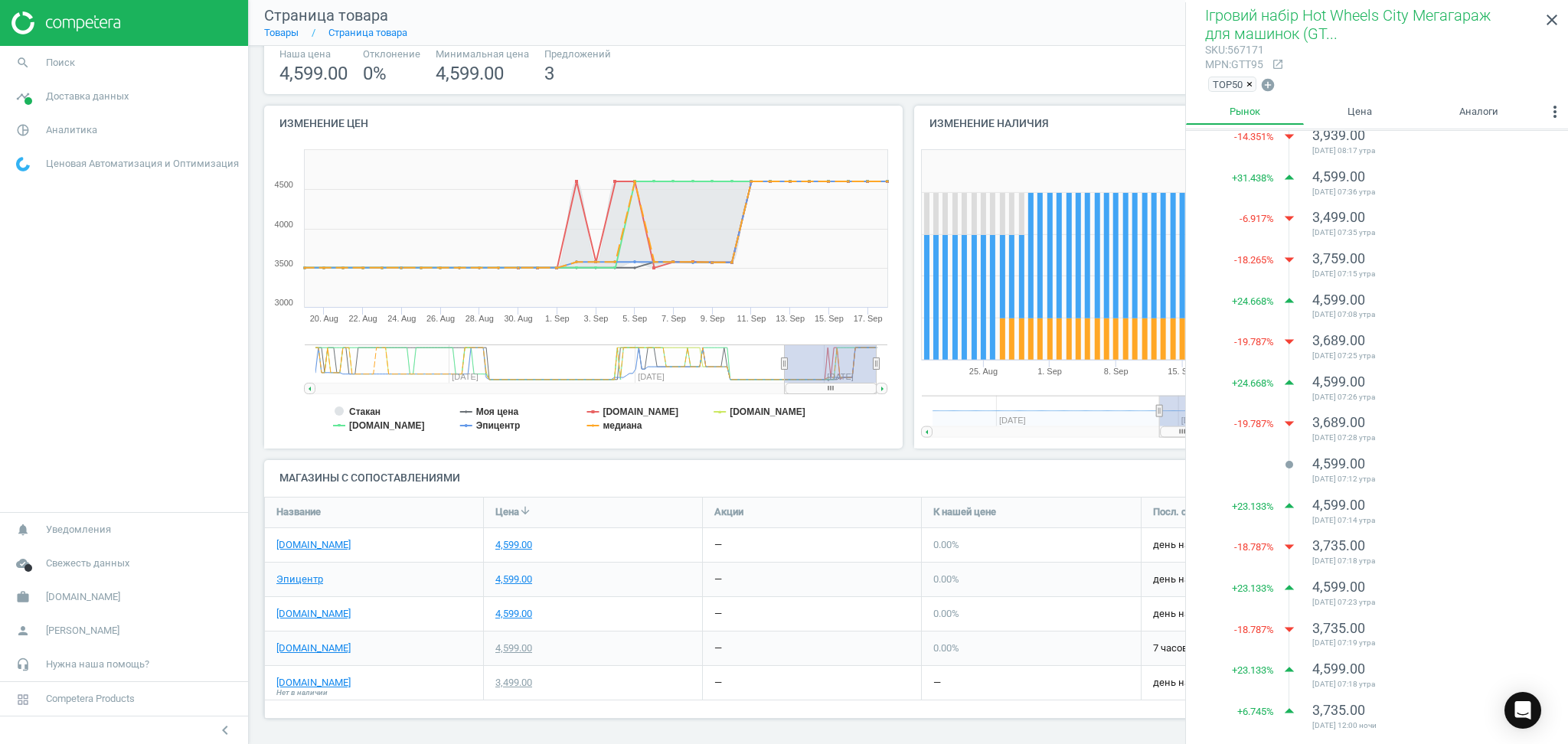
scroll to position [0, 0]
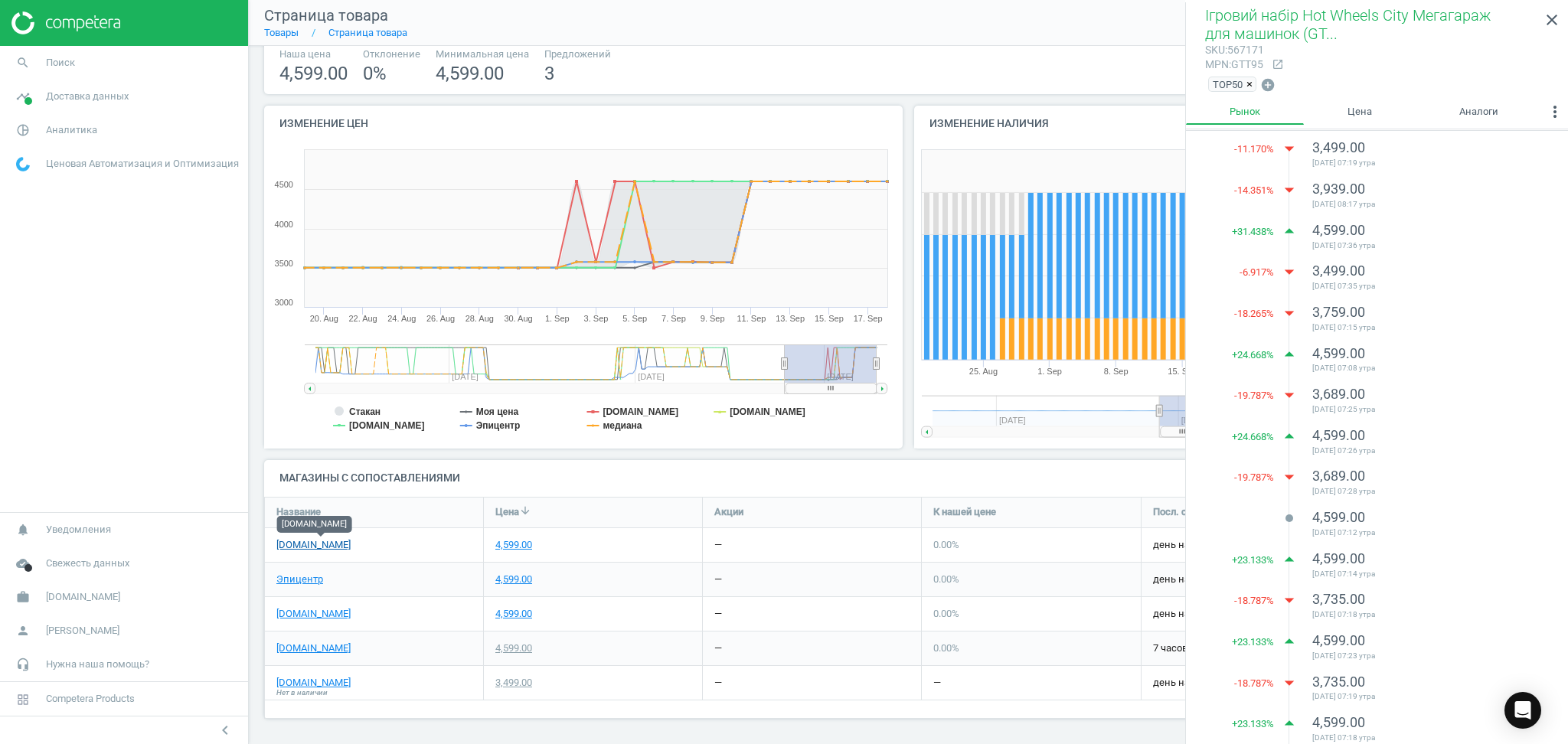
click at [294, 544] on link "[DOMAIN_NAME]" at bounding box center [313, 544] width 74 height 14
click at [294, 579] on link "Эпицентр" at bounding box center [299, 579] width 46 height 14
click at [303, 613] on link "[DOMAIN_NAME]" at bounding box center [313, 613] width 74 height 14
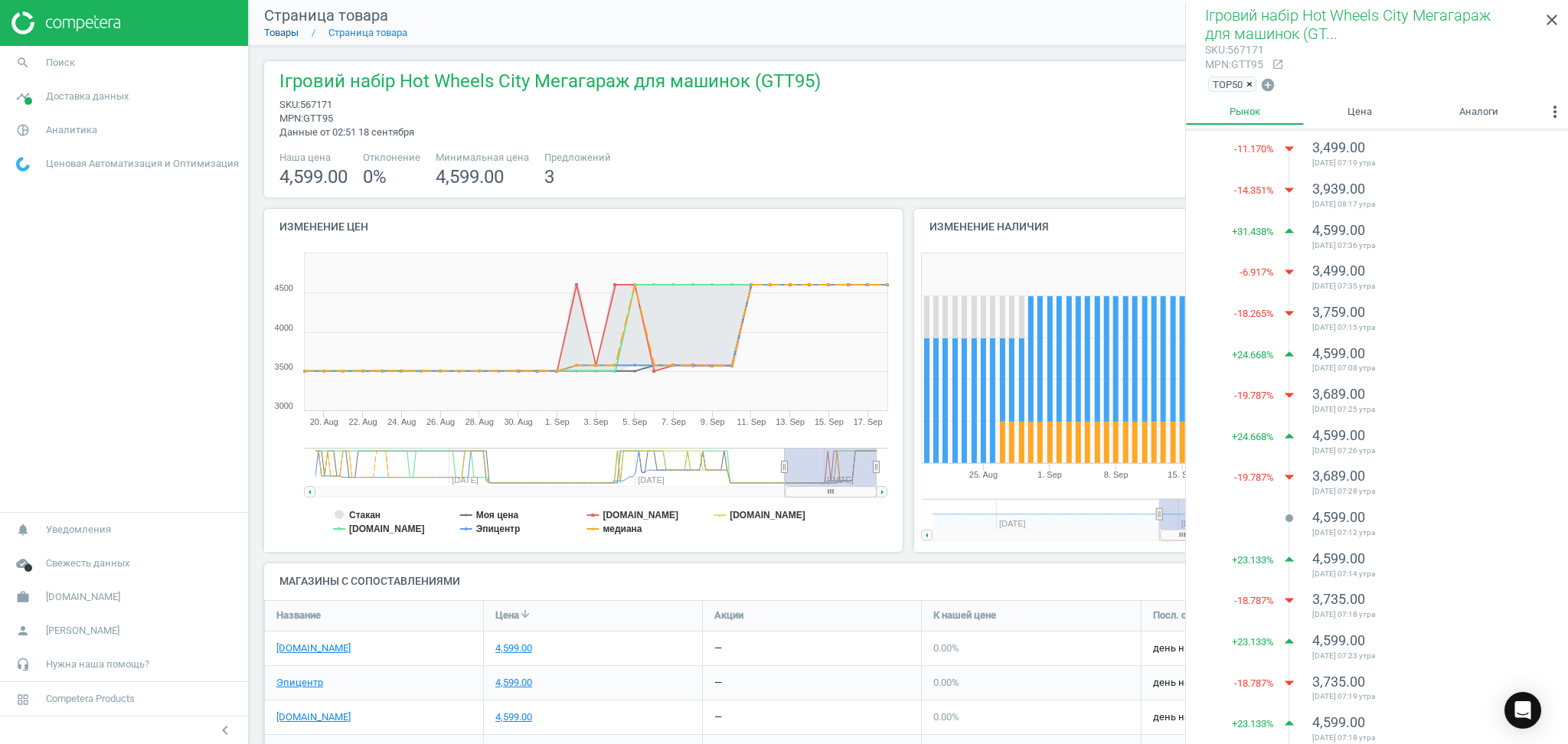
click at [274, 31] on link "Товары" at bounding box center [281, 32] width 34 height 11
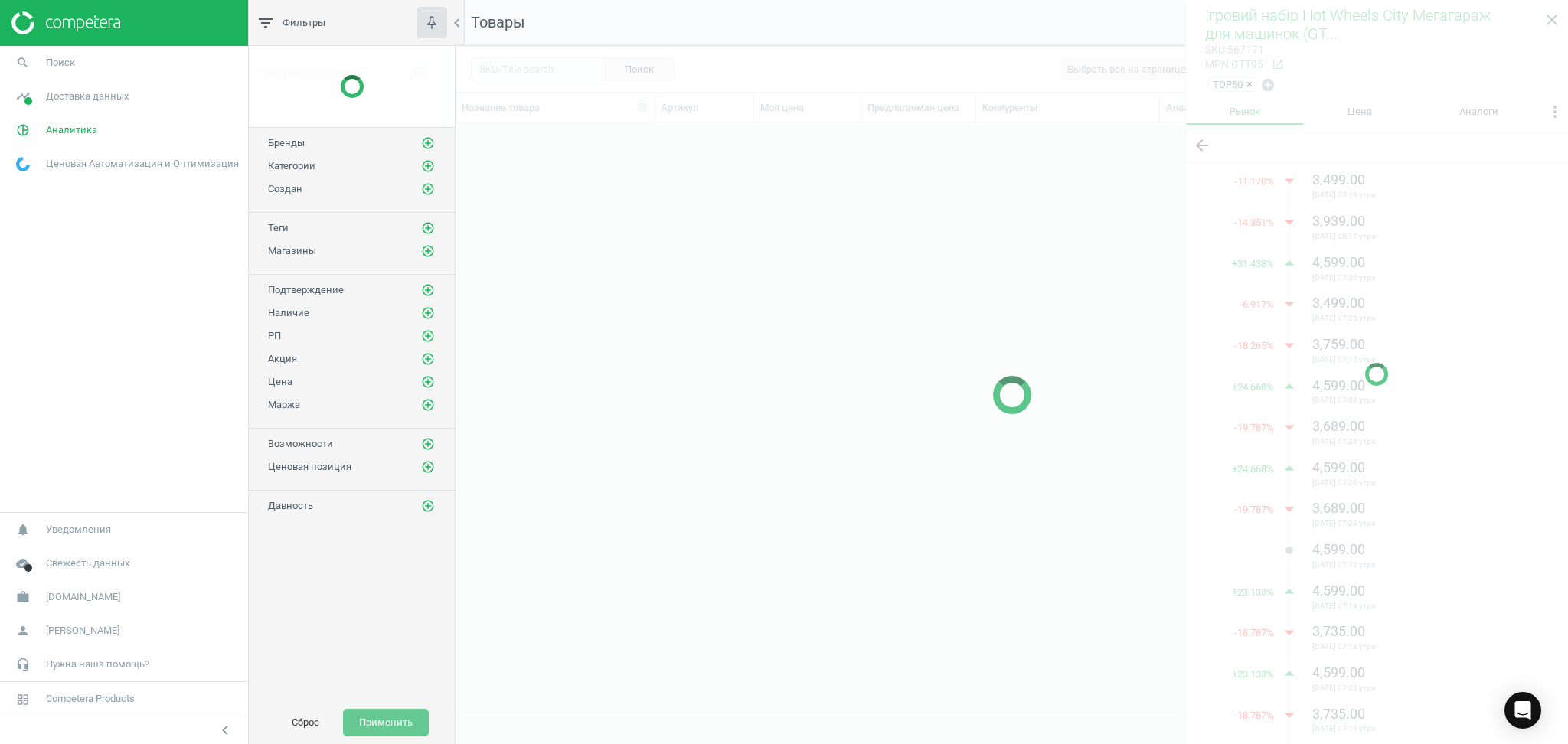
scroll to position [561, 1096]
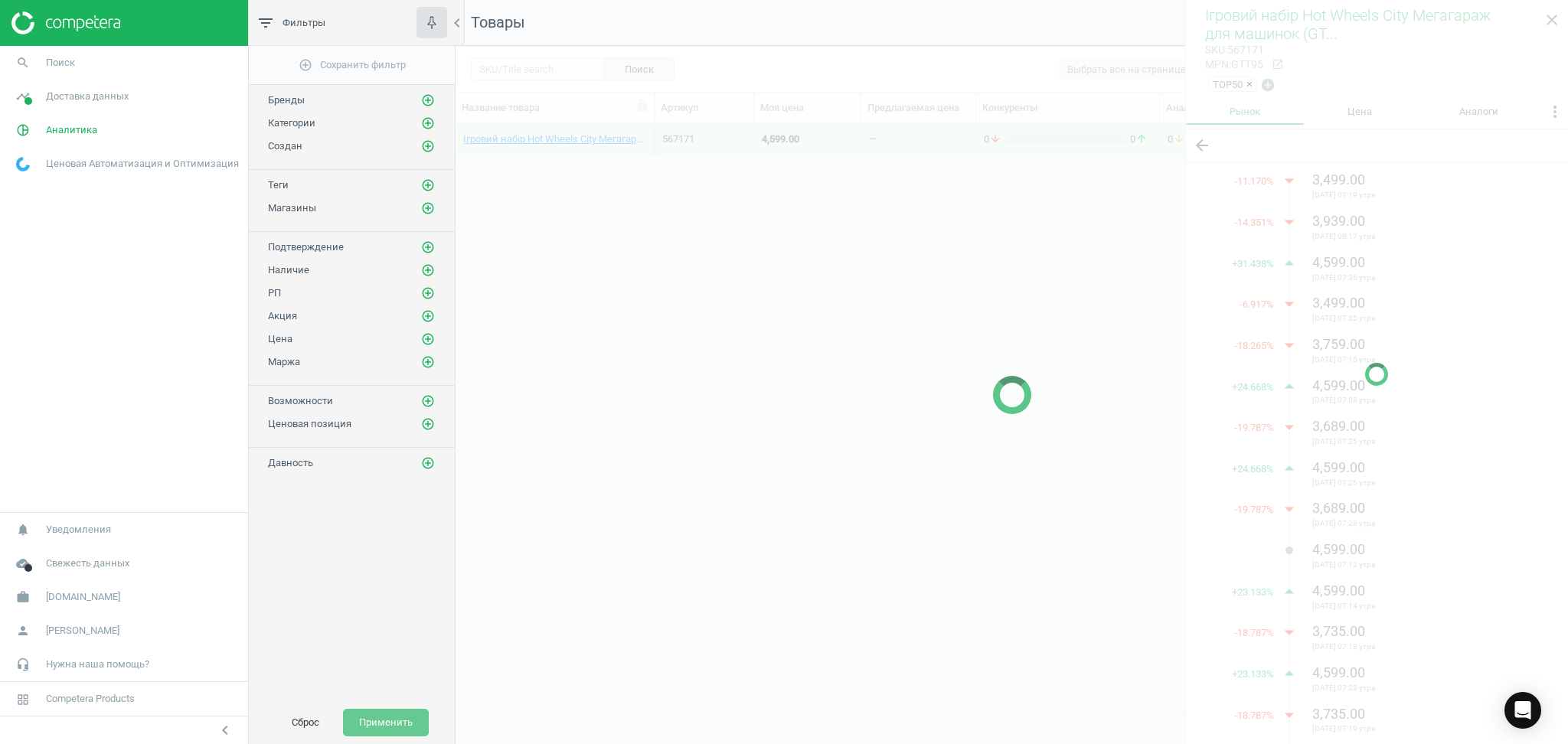
click at [542, 70] on div at bounding box center [1011, 395] width 1113 height 698
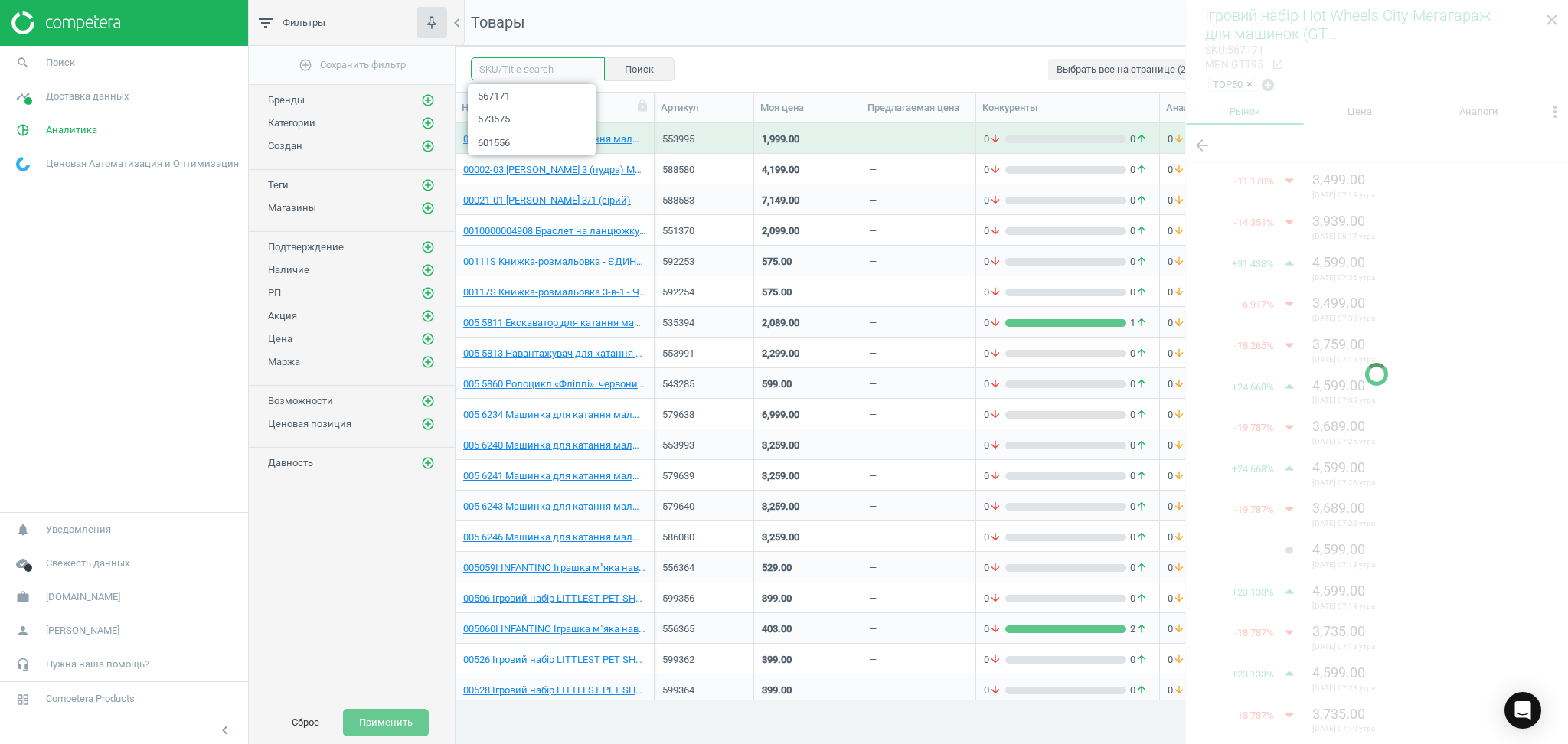
click at [496, 72] on input "text" at bounding box center [537, 69] width 134 height 23
click at [393, 59] on div "filter_list Фильтры chevron_left add_circle_outline Сохранить фильтр Бренды add…" at bounding box center [908, 372] width 1319 height 744
paste input "475004"
type input "475004"
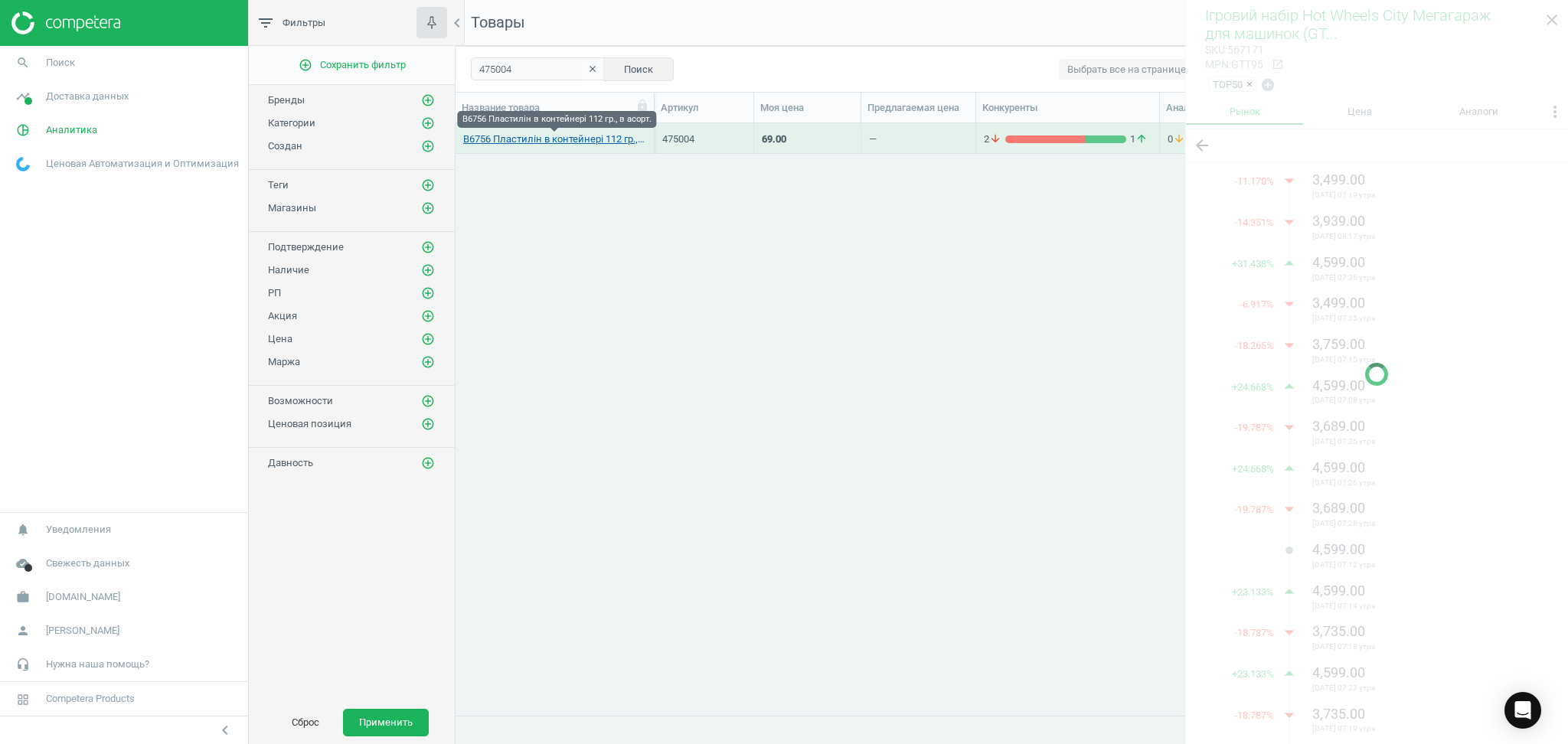
click at [582, 136] on link "B6756 Пластилін в контейнері 112 гр., в асорт." at bounding box center [554, 139] width 183 height 14
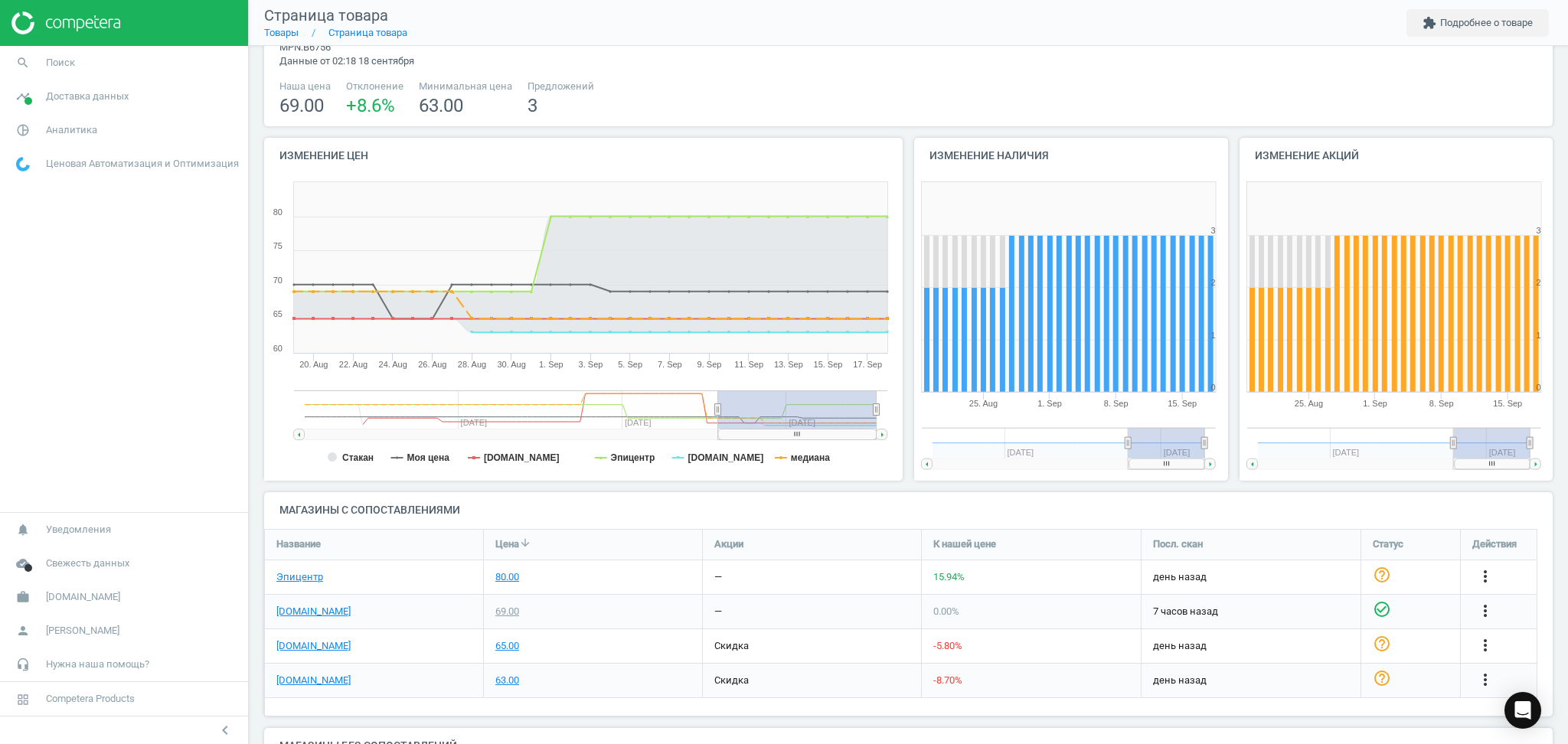
scroll to position [102, 0]
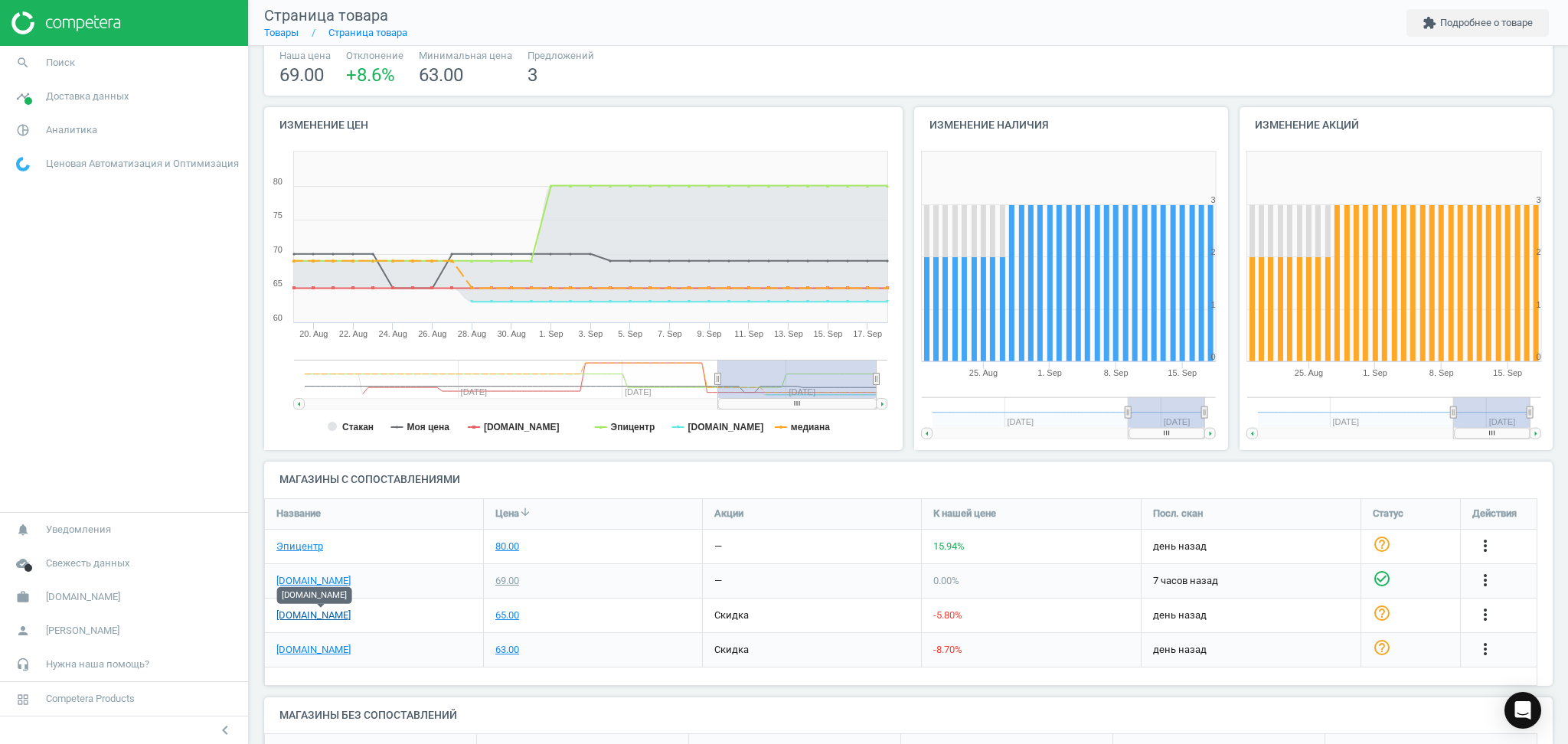
click at [333, 617] on link "[DOMAIN_NAME]" at bounding box center [313, 615] width 74 height 14
click at [306, 647] on link "[DOMAIN_NAME]" at bounding box center [313, 649] width 74 height 14
click at [291, 541] on link "Эпицентр" at bounding box center [299, 546] width 46 height 14
click at [275, 579] on div "[DOMAIN_NAME]" at bounding box center [374, 581] width 218 height 34
click at [277, 579] on link "[DOMAIN_NAME]" at bounding box center [313, 580] width 74 height 14
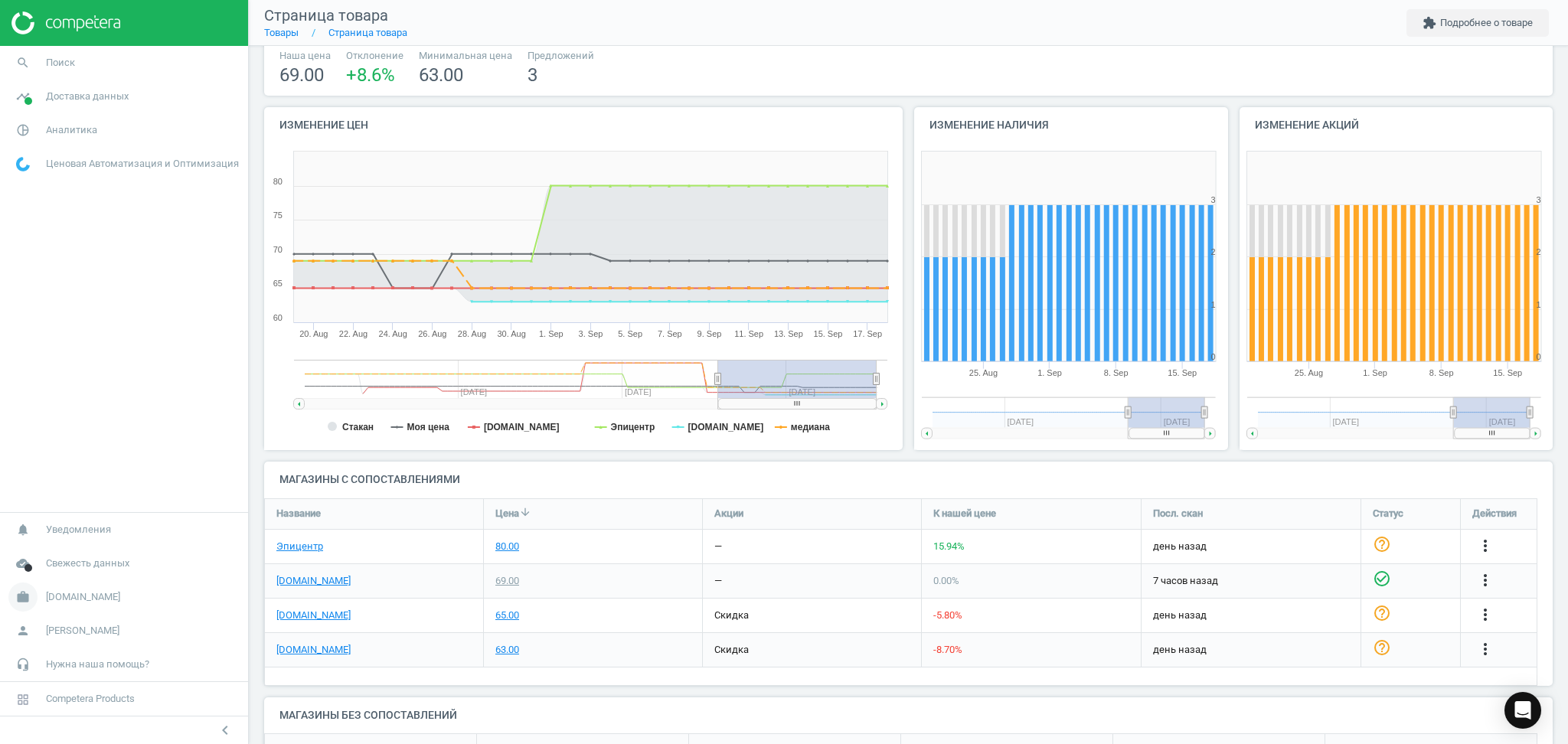
click at [47, 598] on span "[DOMAIN_NAME]" at bounding box center [83, 596] width 74 height 14
click at [45, 573] on span "Настройки кампании" at bounding box center [62, 575] width 90 height 12
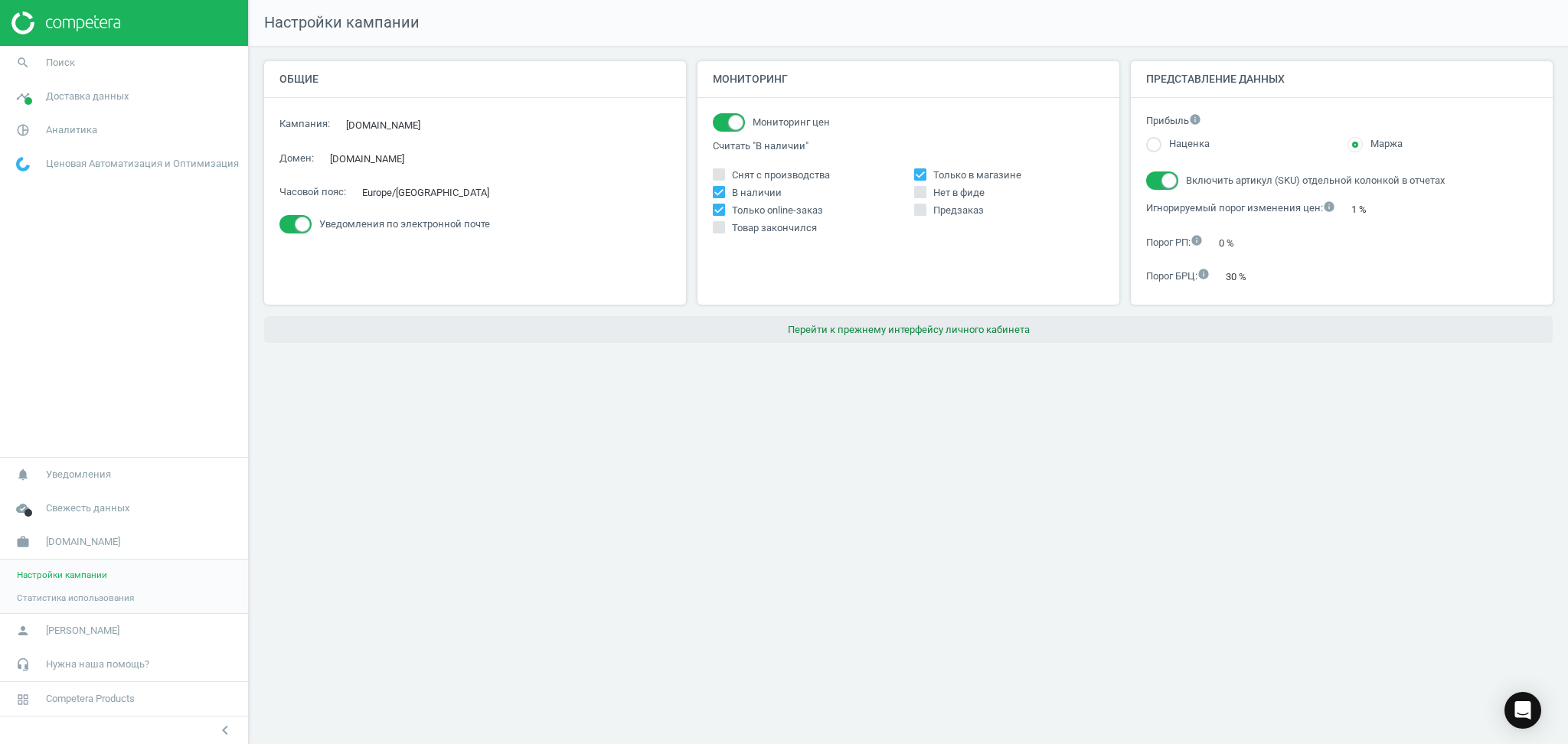
click at [956, 337] on button "Перейти к прежнему интерфейсу личного кабинета" at bounding box center [908, 329] width 1289 height 27
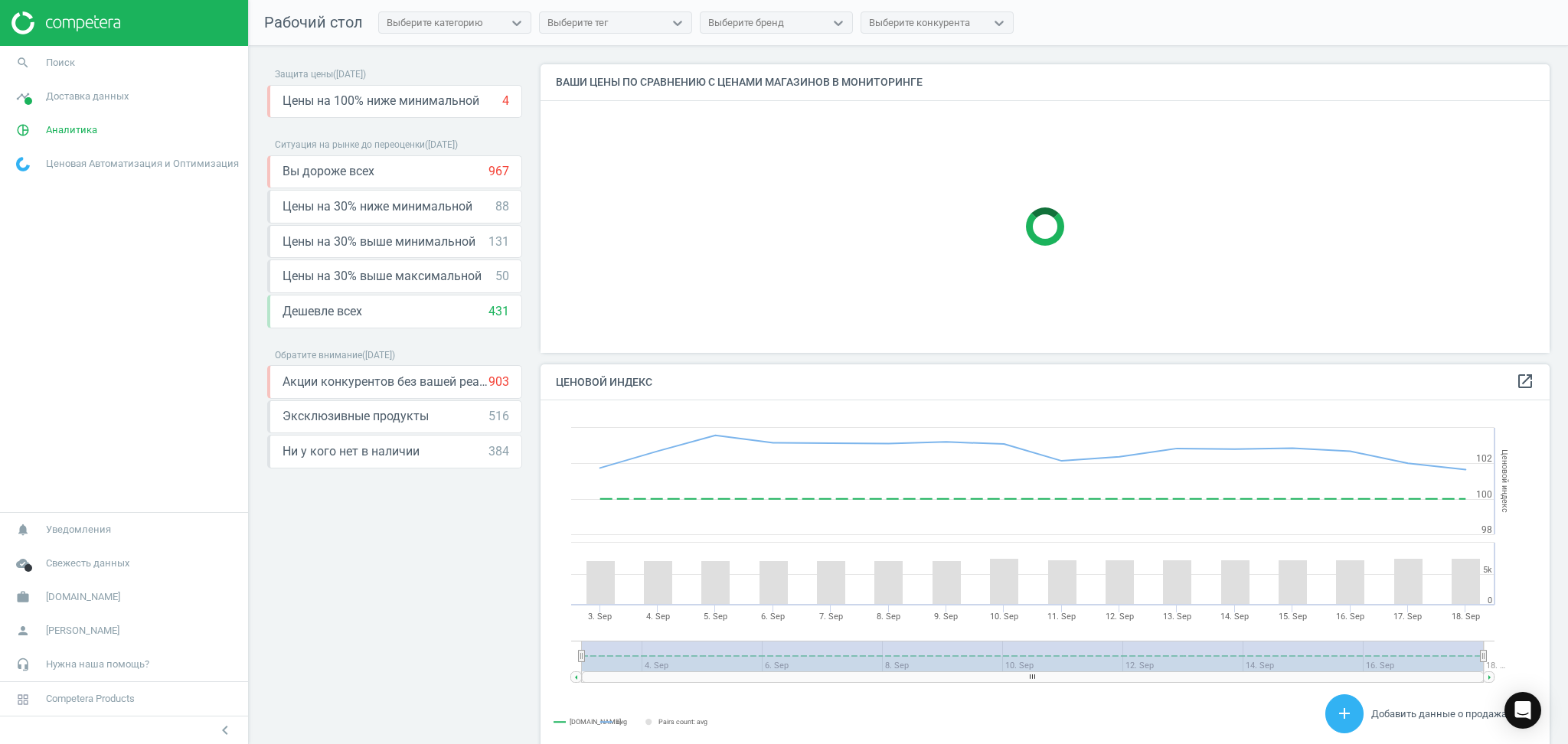
scroll to position [382, 1025]
